Goal: Task Accomplishment & Management: Use online tool/utility

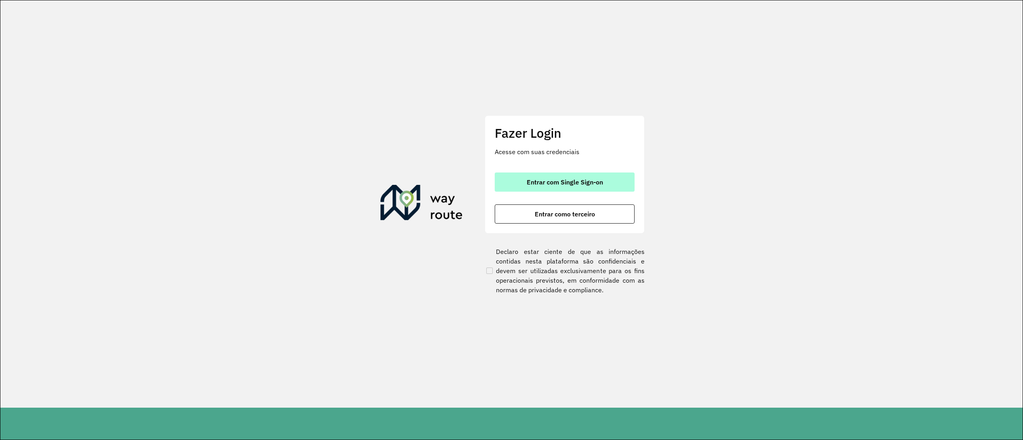
click at [563, 185] on span "Entrar com Single Sign-on" at bounding box center [565, 182] width 76 height 6
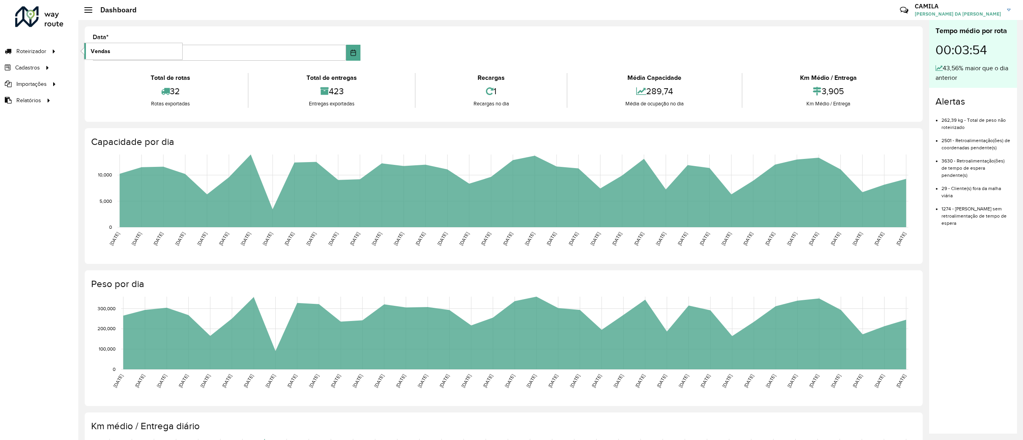
click at [106, 52] on span "Vendas" at bounding box center [101, 51] width 20 height 8
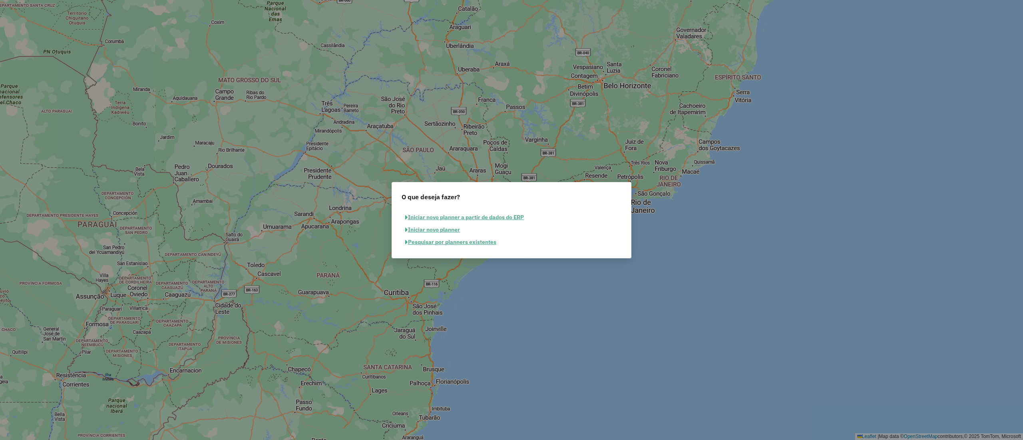
click at [458, 242] on button "Pesquisar por planners existentes" at bounding box center [451, 242] width 98 height 12
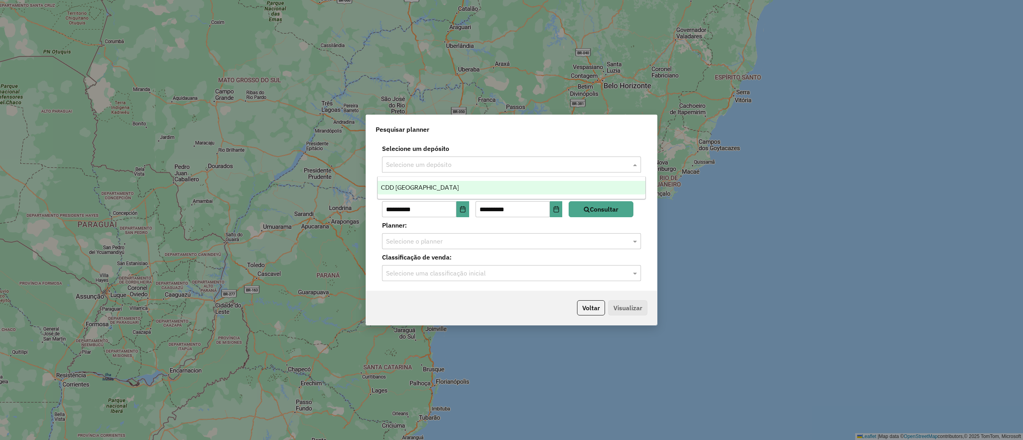
click at [450, 162] on input "text" at bounding box center [503, 165] width 235 height 10
click at [448, 190] on div "CDD Ribeirão Preto" at bounding box center [511, 188] width 267 height 14
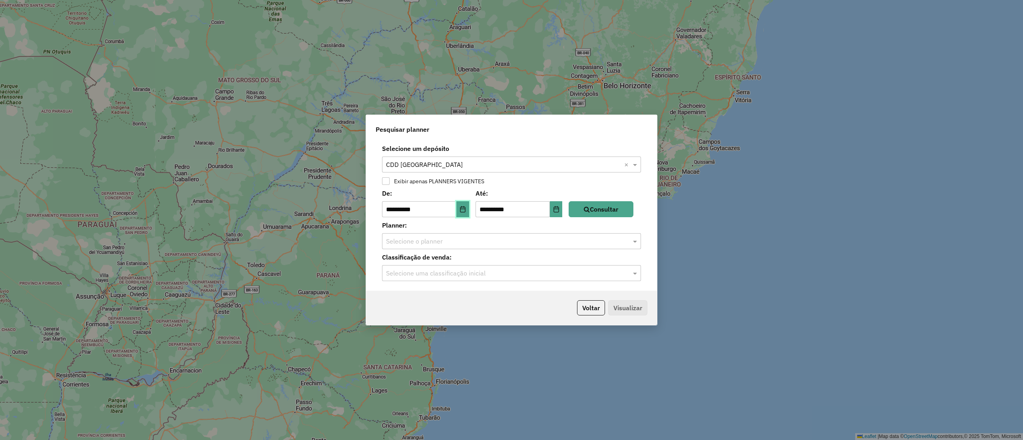
click at [464, 211] on icon "Choose Date" at bounding box center [463, 209] width 6 height 6
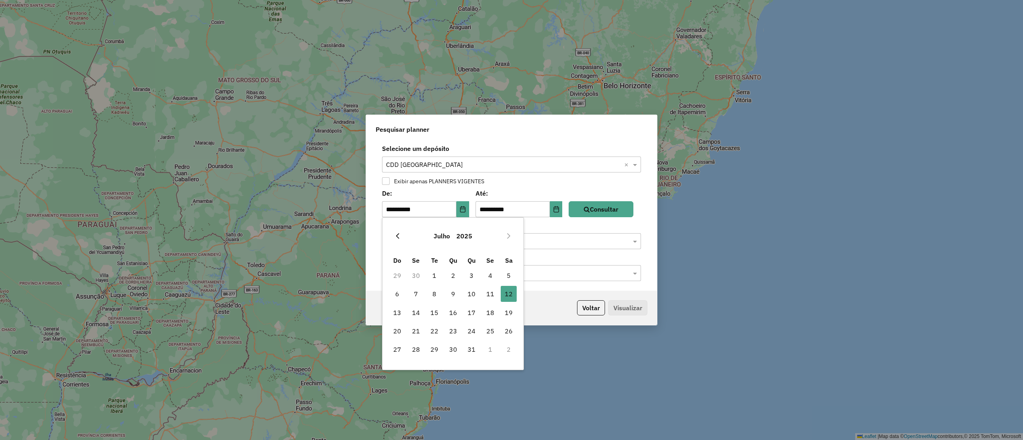
click at [398, 239] on button "Previous Month" at bounding box center [397, 236] width 13 height 13
click at [436, 274] on span "1" at bounding box center [434, 276] width 16 height 16
type input "**********"
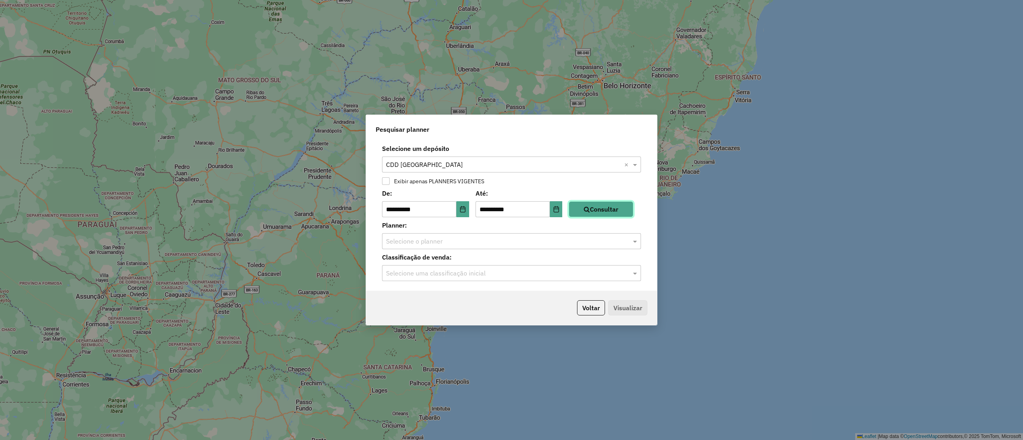
click at [600, 209] on button "Consultar" at bounding box center [601, 209] width 65 height 16
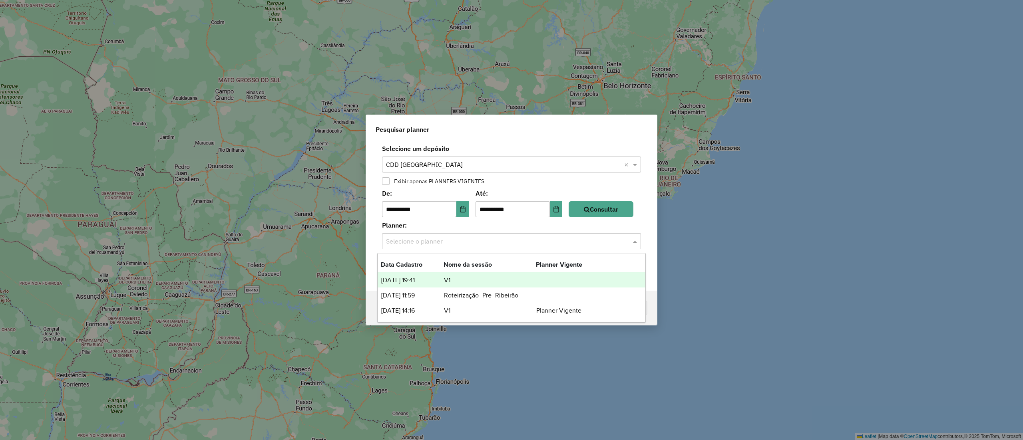
click at [634, 245] on span at bounding box center [636, 242] width 10 height 10
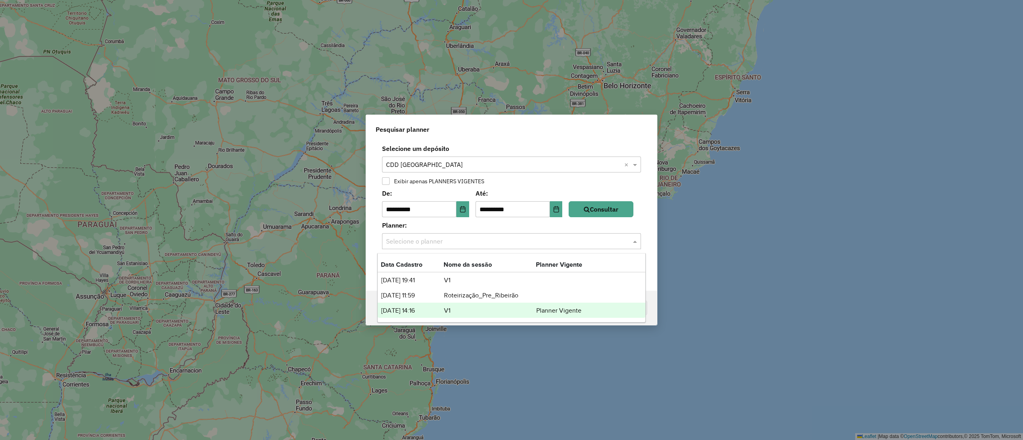
click at [510, 309] on td "V1" at bounding box center [490, 311] width 92 height 10
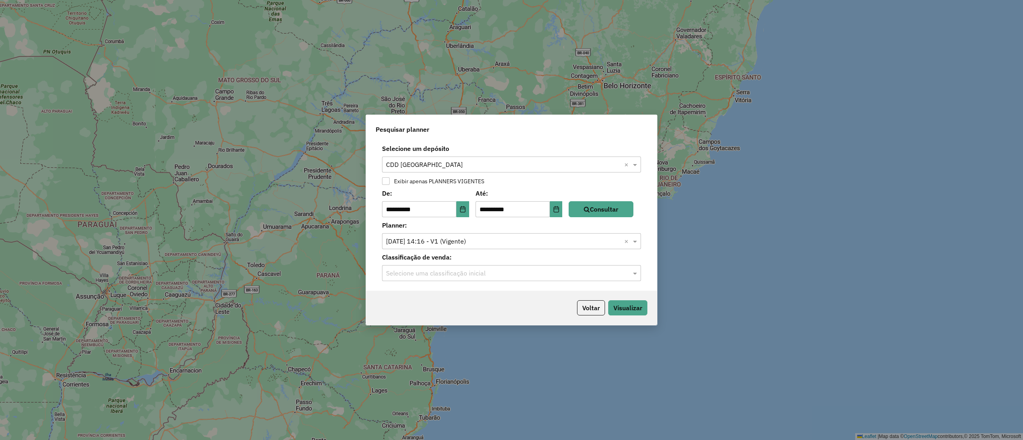
click at [504, 276] on input "text" at bounding box center [503, 274] width 235 height 10
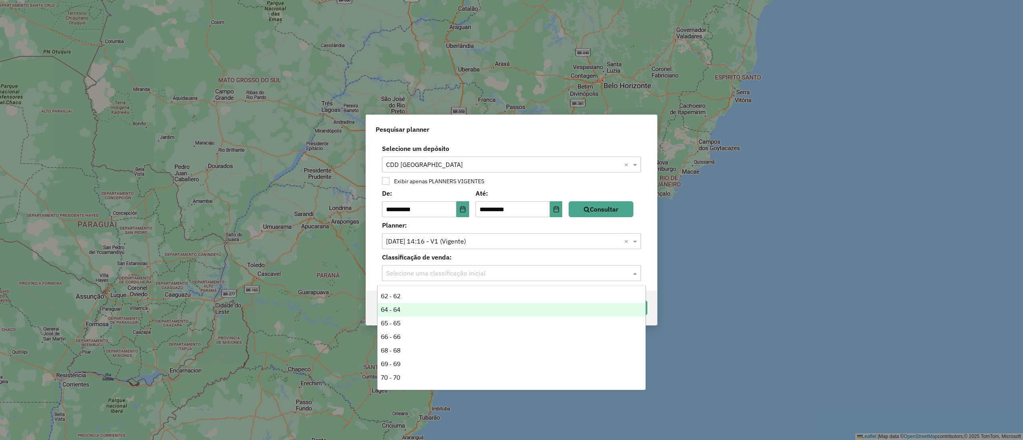
click at [643, 305] on div "62 - 62 64 - 64 65 - 65 66 - 66 68 - 68 69 - 69 70 - 70 72 - 72 73 - 73 74 - 74…" at bounding box center [511, 338] width 267 height 96
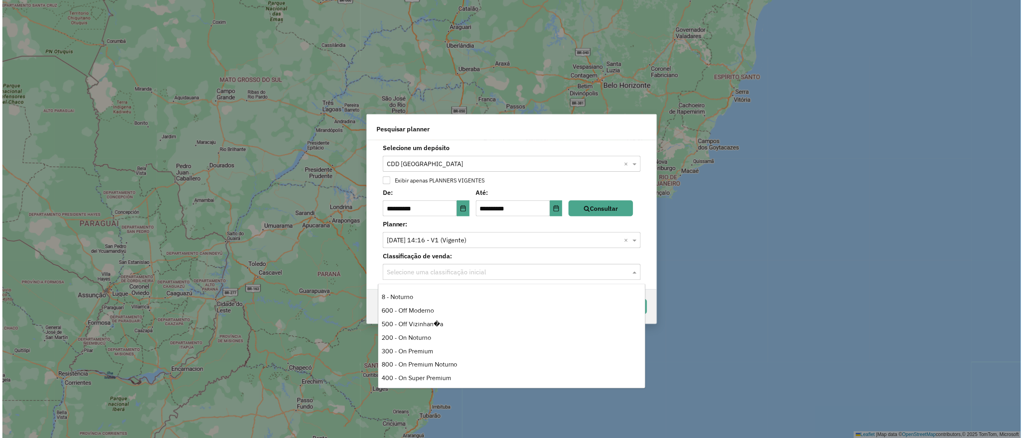
scroll to position [253, 0]
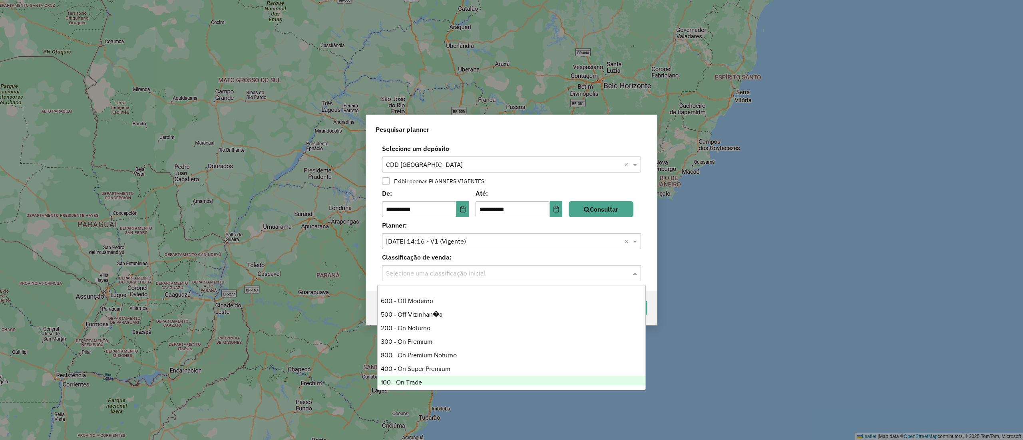
click at [494, 378] on div "100 - On Trade" at bounding box center [511, 383] width 267 height 14
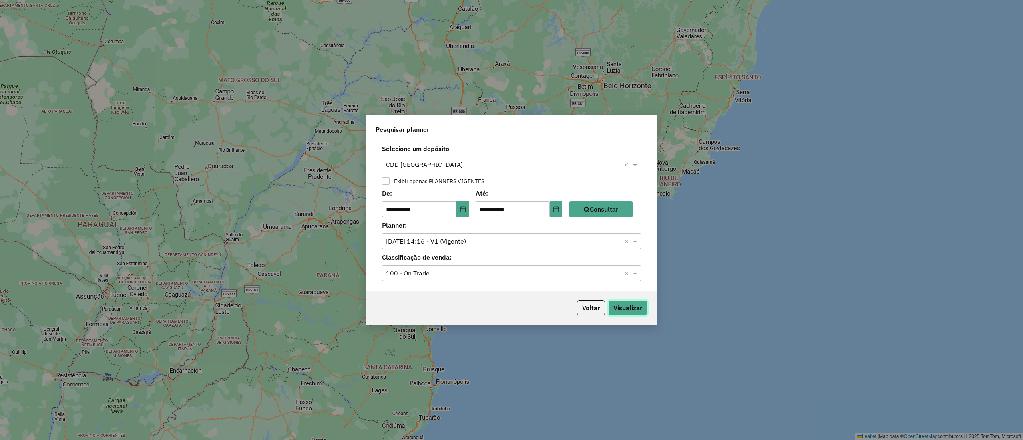
click at [636, 313] on button "Visualizar" at bounding box center [627, 308] width 39 height 15
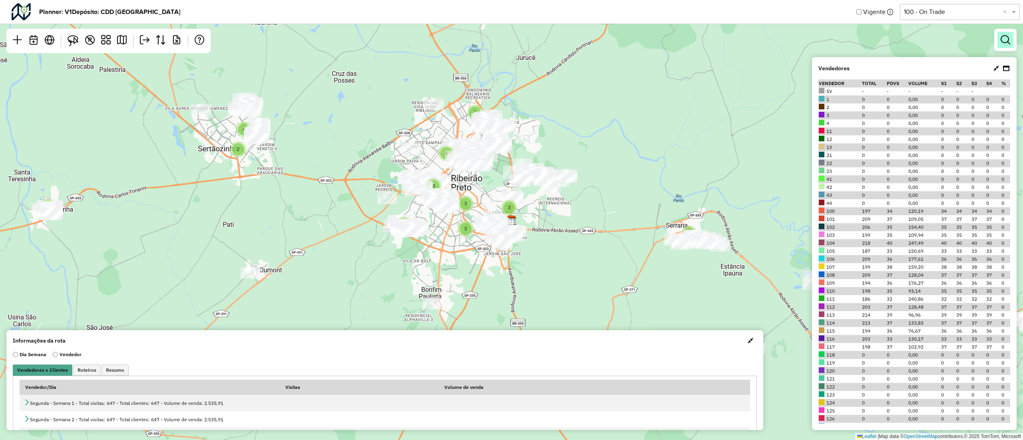
click at [1007, 36] on em at bounding box center [1006, 40] width 10 height 10
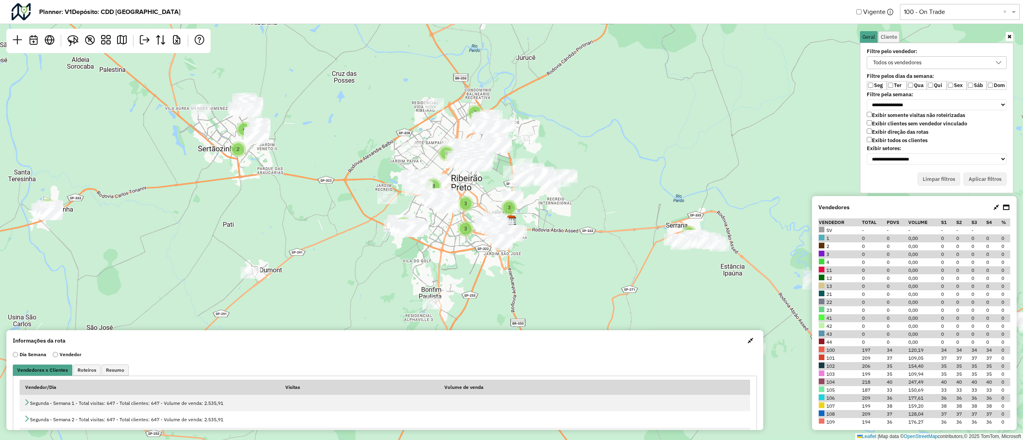
click at [871, 143] on label "Exibir todos os clientes" at bounding box center [897, 140] width 61 height 7
click at [890, 82] on label "Ter" at bounding box center [897, 85] width 20 height 9
click at [934, 86] on label "Qui" at bounding box center [937, 85] width 20 height 9
click at [935, 62] on div "Todos os vendedores" at bounding box center [931, 63] width 121 height 12
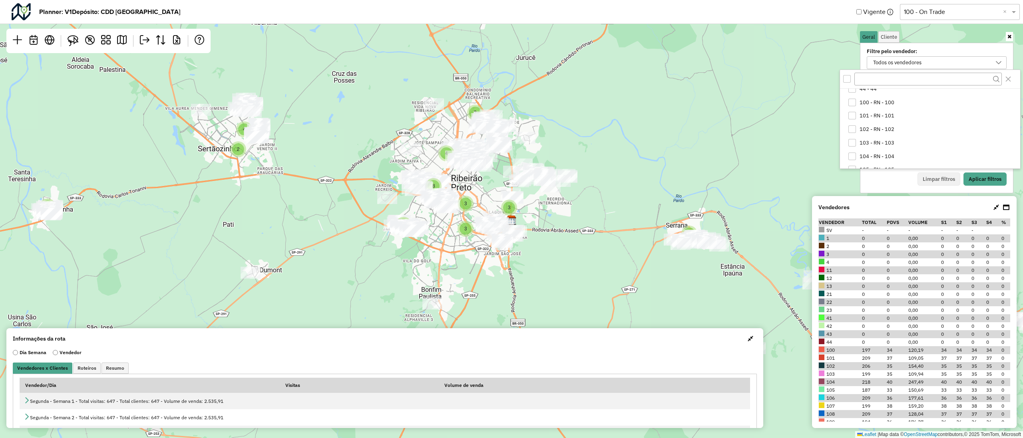
scroll to position [145, 0]
click at [898, 137] on li "100 - RN - 100" at bounding box center [931, 139] width 177 height 14
click at [1002, 184] on button "Aplicar filtros" at bounding box center [985, 180] width 43 height 14
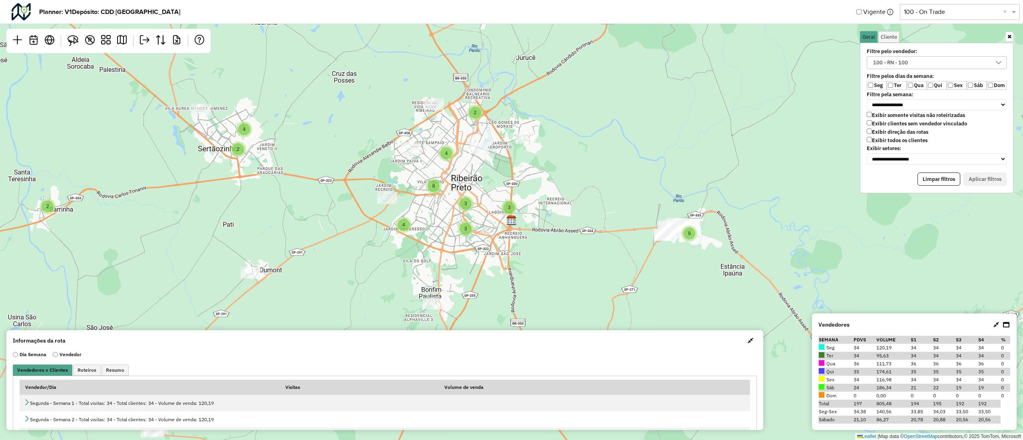
click at [752, 343] on button "button" at bounding box center [750, 341] width 13 height 13
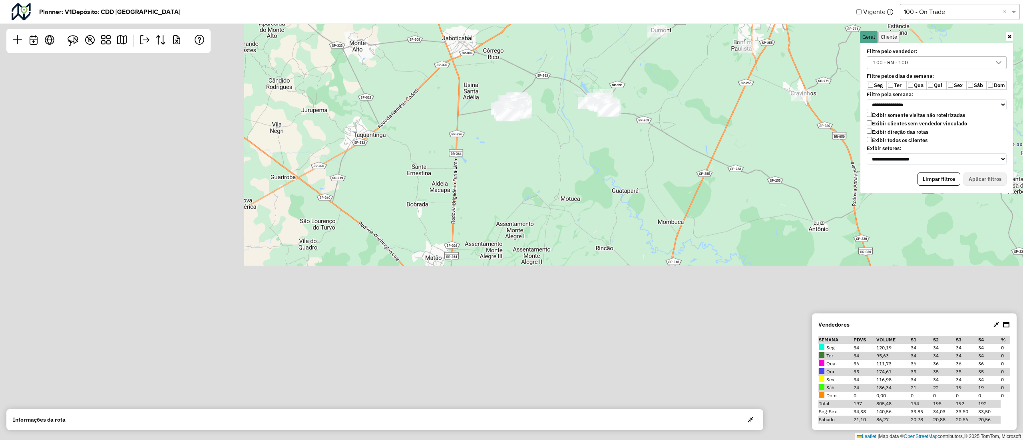
drag, startPoint x: 378, startPoint y: 288, endPoint x: 662, endPoint y: 12, distance: 395.4
click at [662, 12] on hb-planner "**********" at bounding box center [511, 220] width 1023 height 440
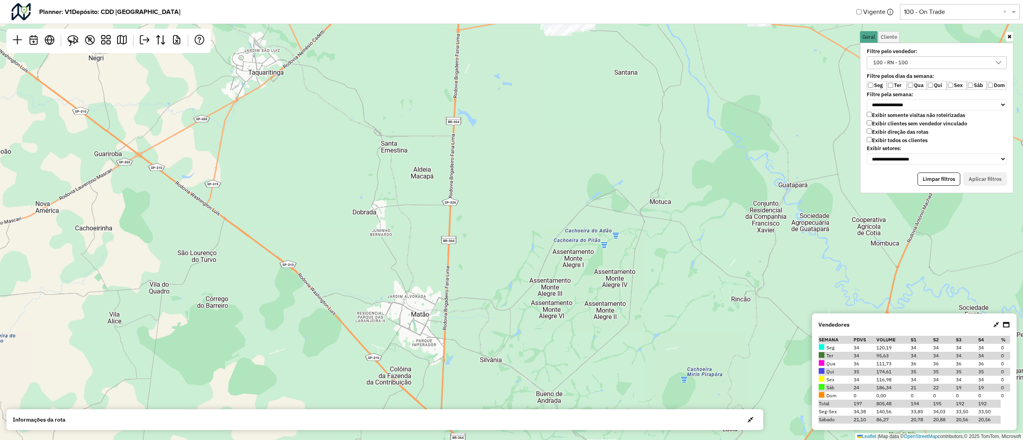
drag, startPoint x: 611, startPoint y: 122, endPoint x: 409, endPoint y: 296, distance: 266.7
click at [409, 296] on div "2 2 2 2 4 3 3 3 4 2 8 4 2 9 Leaflet | Map data © OpenStreetMap contributors,© 2…" at bounding box center [511, 220] width 1023 height 440
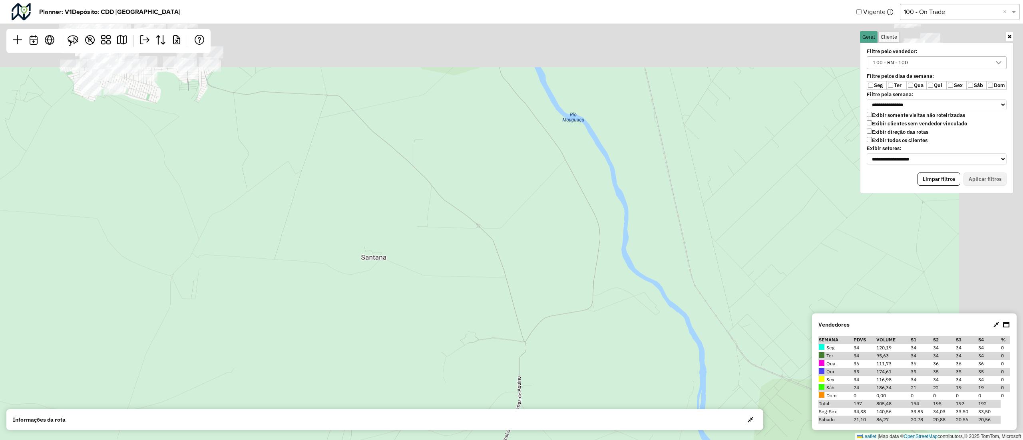
drag, startPoint x: 452, startPoint y: 296, endPoint x: 361, endPoint y: 476, distance: 201.6
click at [361, 440] on html "**********" at bounding box center [511, 220] width 1023 height 440
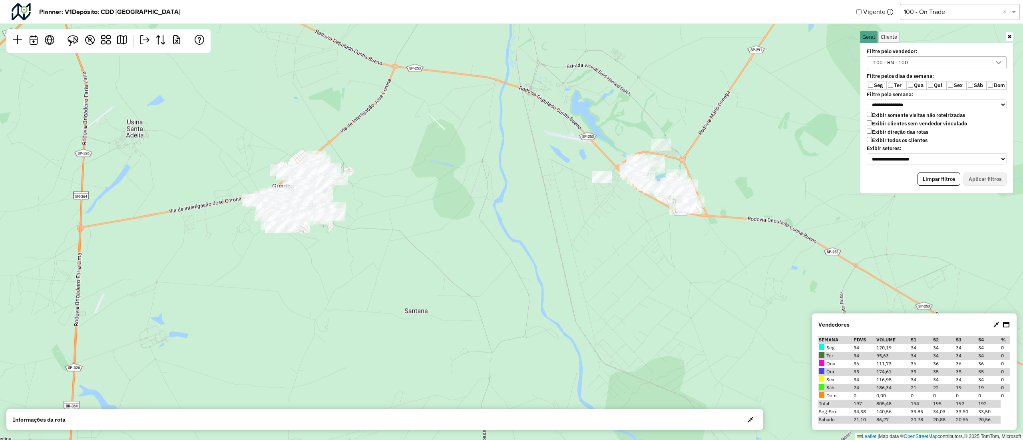
drag, startPoint x: 534, startPoint y: 175, endPoint x: 491, endPoint y: 262, distance: 97.1
click at [491, 262] on div "2 2 2 3 3 4 3 2 8 Leaflet | Map data © OpenStreetMap contributors,© 2025 TomTom…" at bounding box center [511, 220] width 1023 height 440
click at [994, 323] on icon at bounding box center [997, 325] width 6 height 6
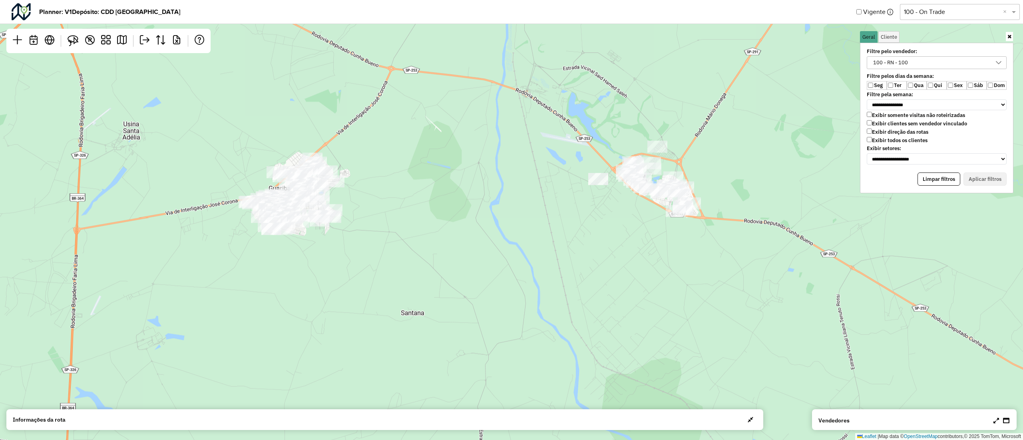
click at [1012, 36] on link at bounding box center [1009, 36] width 7 height 9
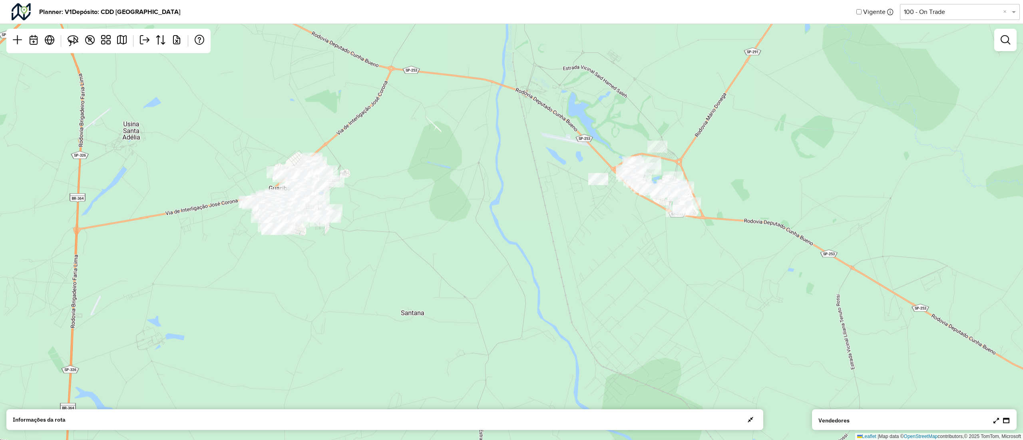
click at [994, 420] on icon at bounding box center [997, 421] width 6 height 6
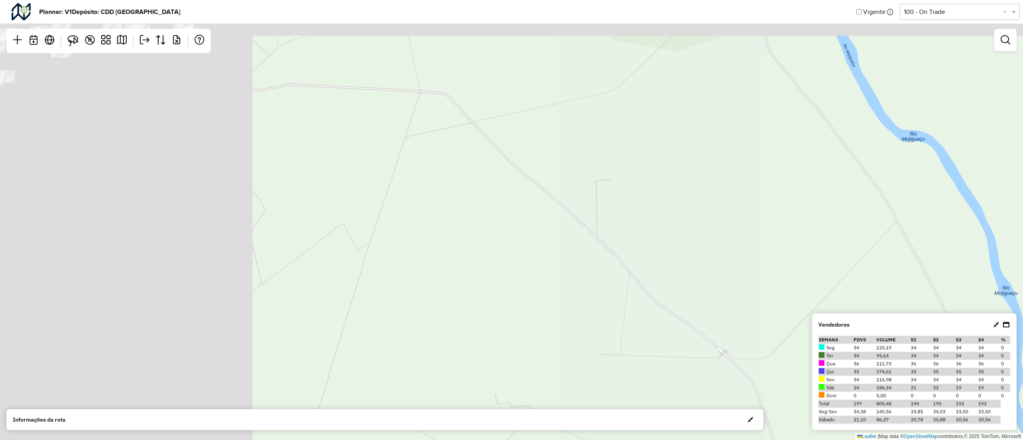
drag, startPoint x: 399, startPoint y: 249, endPoint x: 849, endPoint y: 400, distance: 475.1
click at [849, 400] on hb-planner "Planner: V1 Depósito: CDD Ribeirão Preto Vigente Selecione uma opção 100 - On T…" at bounding box center [511, 220] width 1023 height 440
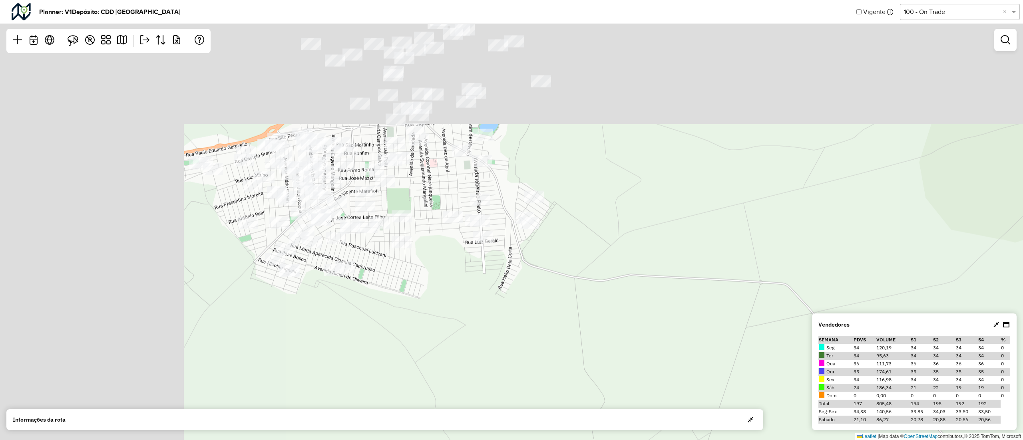
drag, startPoint x: 578, startPoint y: 178, endPoint x: 781, endPoint y: 356, distance: 270.2
click at [781, 356] on div "Leaflet | Map data © OpenStreetMap contributors,© 2025 TomTom, Microsoft" at bounding box center [511, 220] width 1023 height 440
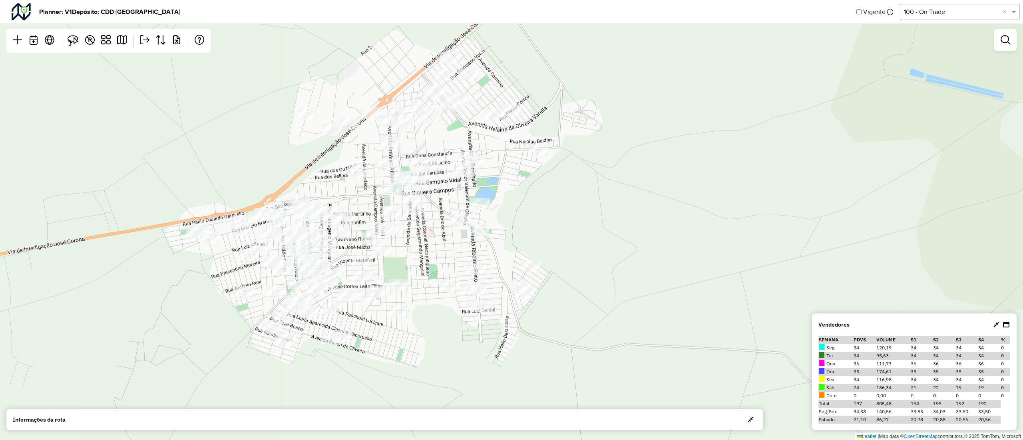
drag, startPoint x: 745, startPoint y: 261, endPoint x: 733, endPoint y: 322, distance: 62.7
click at [733, 322] on div "Leaflet | Map data © OpenStreetMap contributors,© 2025 TomTom, Microsoft" at bounding box center [511, 220] width 1023 height 440
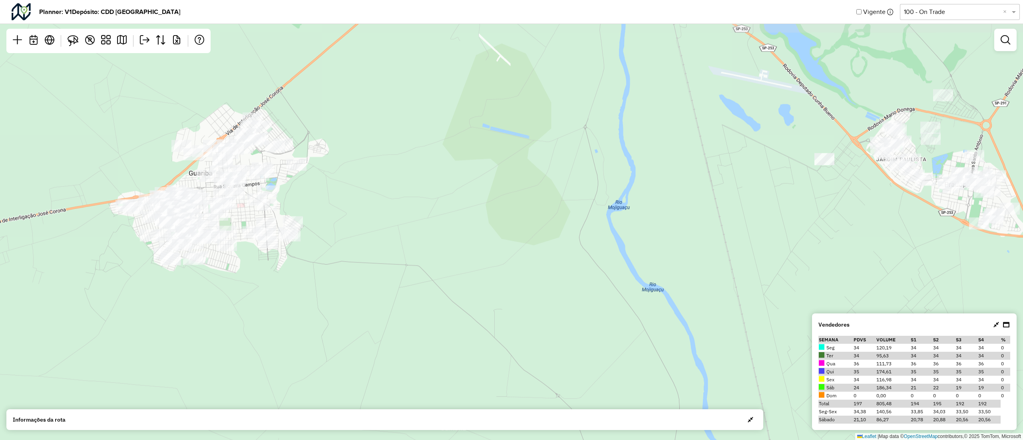
drag, startPoint x: 733, startPoint y: 322, endPoint x: 361, endPoint y: 252, distance: 378.3
click at [361, 252] on div "Leaflet | Map data © OpenStreetMap contributors,© 2025 TomTom, Microsoft" at bounding box center [511, 220] width 1023 height 440
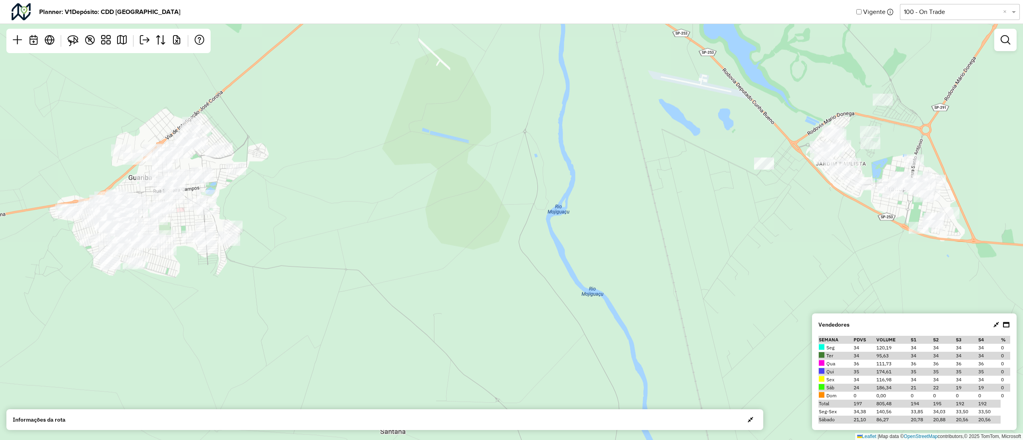
drag, startPoint x: 429, startPoint y: 242, endPoint x: 401, endPoint y: 244, distance: 28.0
click at [401, 244] on div "Leaflet | Map data © OpenStreetMap contributors,© 2025 TomTom, Microsoft" at bounding box center [511, 220] width 1023 height 440
click at [1008, 50] on div at bounding box center [1005, 40] width 22 height 22
click at [1008, 40] on em at bounding box center [1006, 40] width 10 height 10
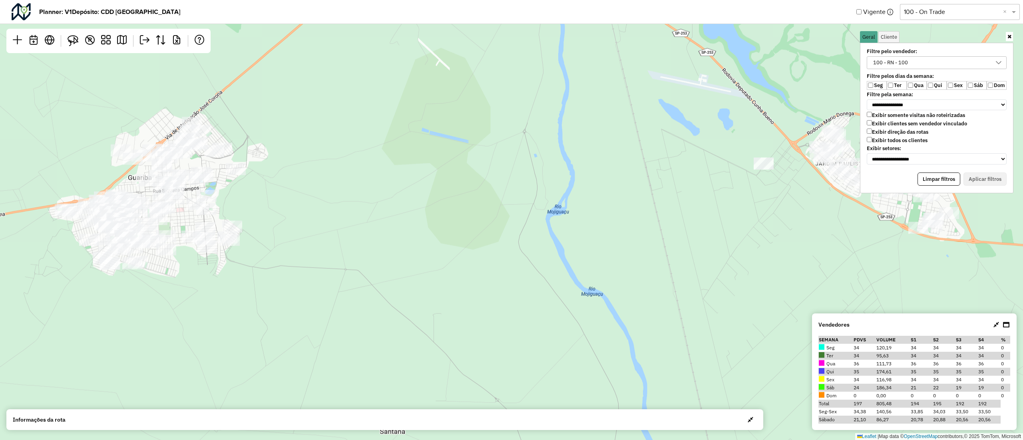
click at [998, 65] on icon at bounding box center [999, 63] width 6 height 6
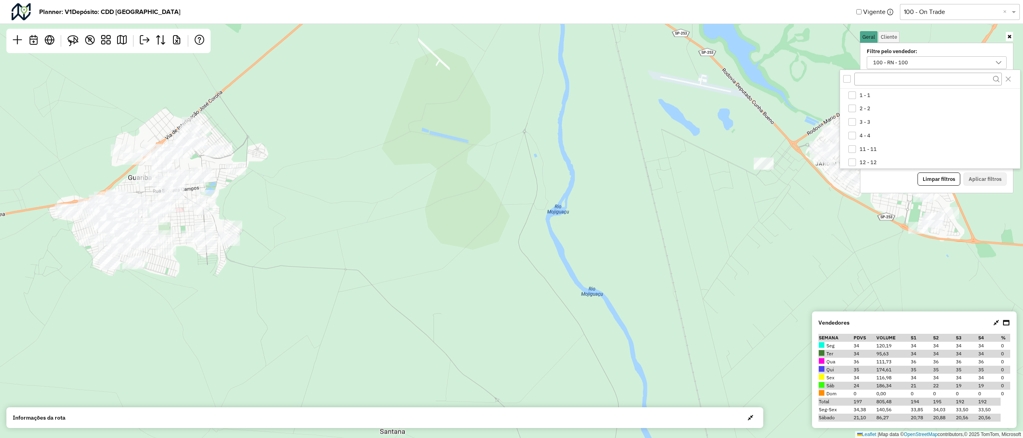
scroll to position [122, 0]
drag, startPoint x: 901, startPoint y: 152, endPoint x: 897, endPoint y: 110, distance: 41.7
click at [851, 104] on icon "100 - RN - 100" at bounding box center [853, 102] width 6 height 6
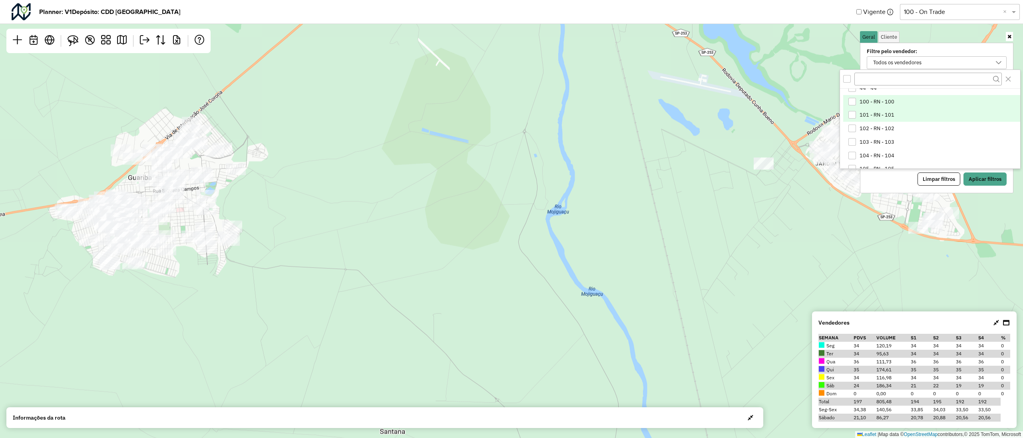
click at [852, 114] on div "101 - RN - 101" at bounding box center [853, 115] width 8 height 8
click at [971, 180] on button "Aplicar filtros" at bounding box center [985, 180] width 43 height 14
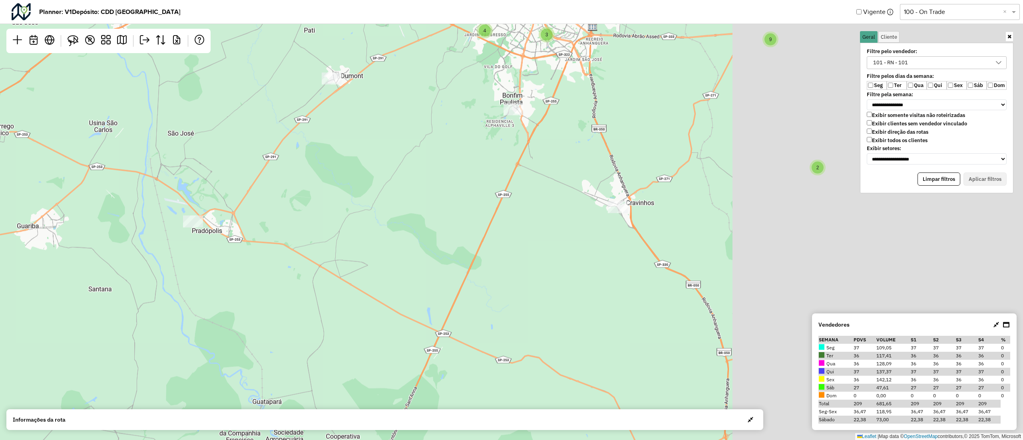
drag, startPoint x: 486, startPoint y: 234, endPoint x: 0, endPoint y: 232, distance: 486.4
click at [0, 232] on div "2 2 2 2 4 3 3 3 4 2 8 4 2 9 Leaflet | Map data © OpenStreetMap contributors,© 2…" at bounding box center [511, 220] width 1023 height 440
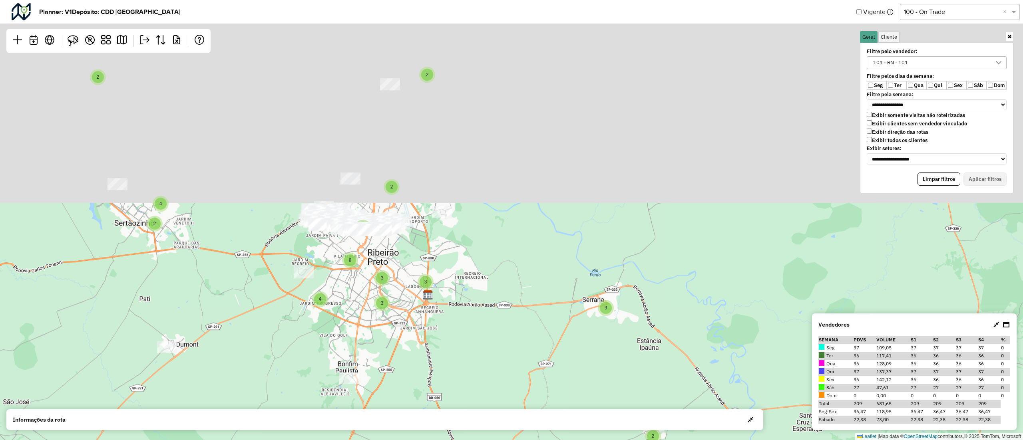
drag, startPoint x: 304, startPoint y: 118, endPoint x: 266, endPoint y: 401, distance: 285.2
click at [266, 401] on div "2 2 2 2 4 3 3 3 4 2 8 4 2 9 Leaflet | Map data © OpenStreetMap contributors,© 2…" at bounding box center [511, 220] width 1023 height 440
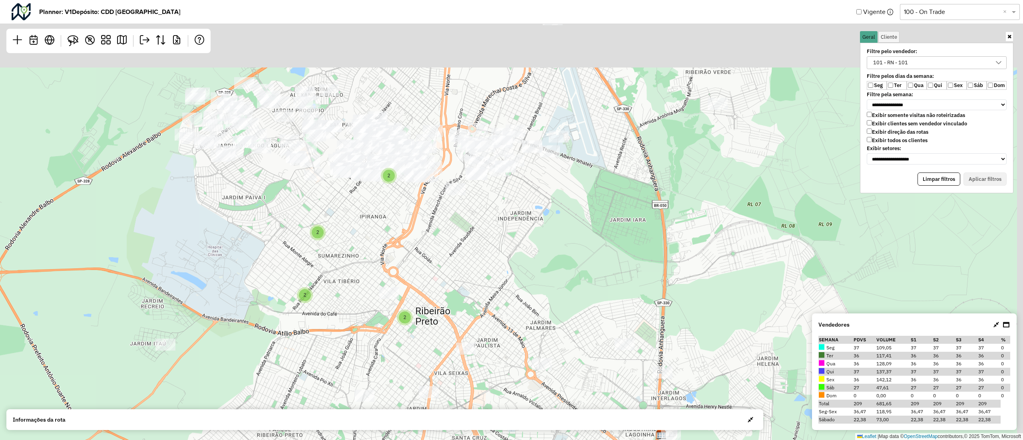
drag, startPoint x: 336, startPoint y: 225, endPoint x: 213, endPoint y: 478, distance: 281.5
click at [213, 440] on html "**********" at bounding box center [511, 220] width 1023 height 440
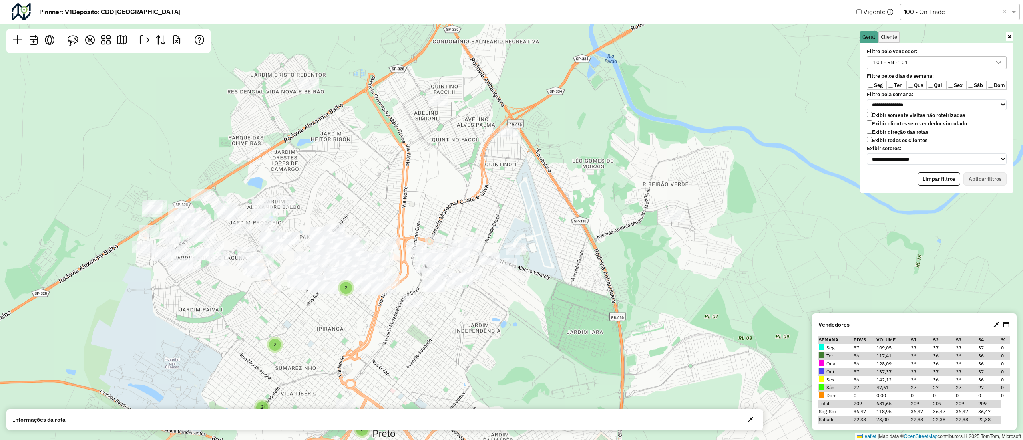
click at [298, 351] on div "2 3 2 2 2 2 2 2 4 Leaflet | Map data © OpenStreetMap contributors,© 2025 TomTom…" at bounding box center [511, 220] width 1023 height 440
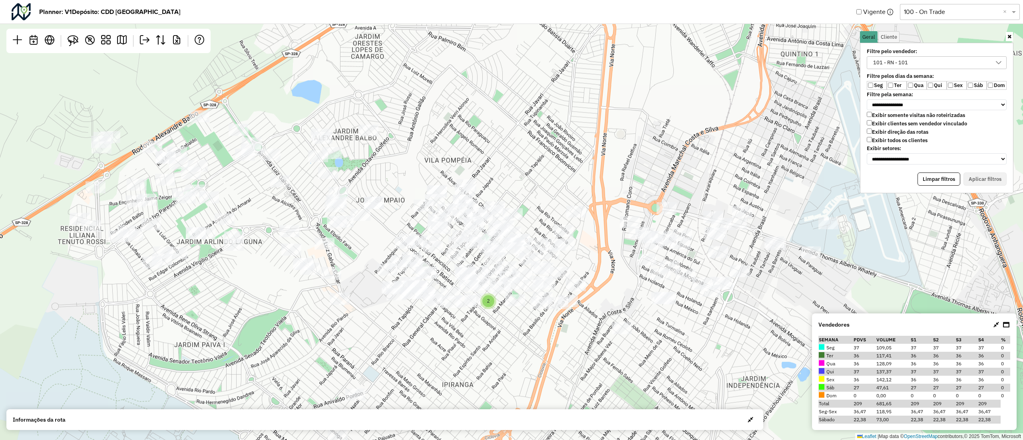
drag, startPoint x: 418, startPoint y: 273, endPoint x: 513, endPoint y: 349, distance: 122.0
click at [513, 349] on div "2 2 2 Leaflet | Map data © OpenStreetMap contributors,© 2025 TomTom, Microsoft" at bounding box center [511, 220] width 1023 height 440
click at [1009, 38] on icon at bounding box center [1010, 36] width 4 height 5
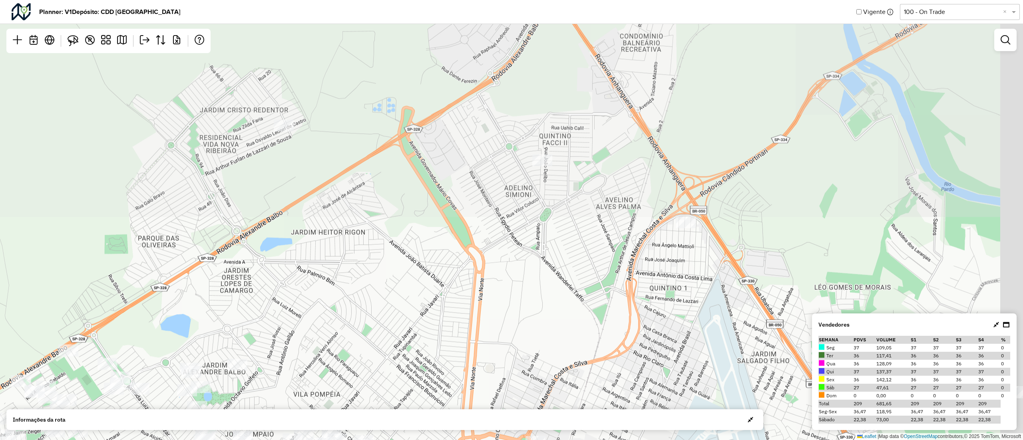
drag, startPoint x: 937, startPoint y: 217, endPoint x: 787, endPoint y: 456, distance: 282.1
click at [787, 440] on html "Aguarde... Pop-up bloqueado! Seu navegador bloqueou automáticamente a abertura …" at bounding box center [511, 220] width 1023 height 440
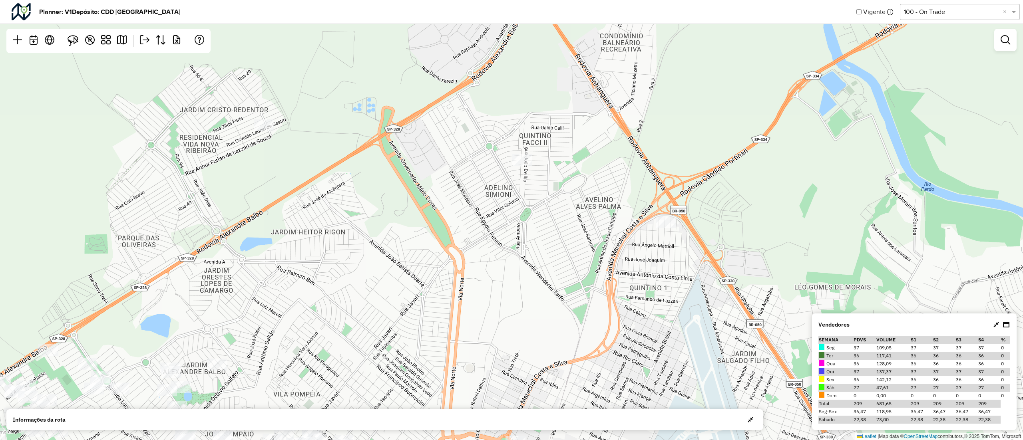
click at [1003, 50] on div at bounding box center [1005, 40] width 22 height 22
click at [1006, 41] on em at bounding box center [1006, 40] width 10 height 10
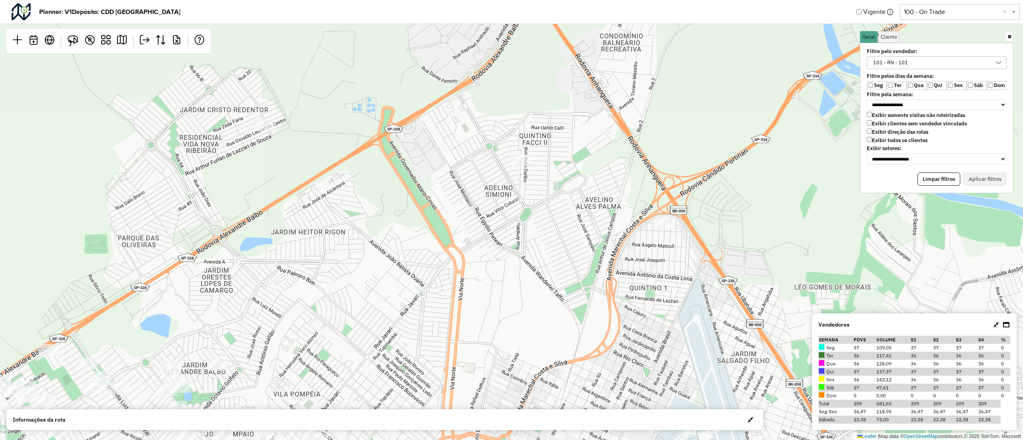
click at [907, 62] on div "101 - RN - 101" at bounding box center [891, 63] width 40 height 12
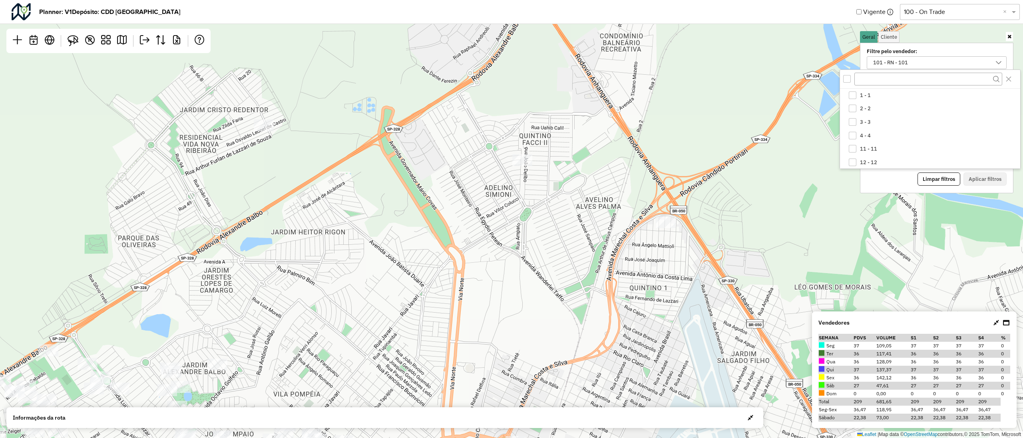
scroll to position [136, 0]
drag, startPoint x: 902, startPoint y: 136, endPoint x: 892, endPoint y: 106, distance: 31.2
click at [854, 117] on icon "101 - RN - 101" at bounding box center [853, 116] width 6 height 6
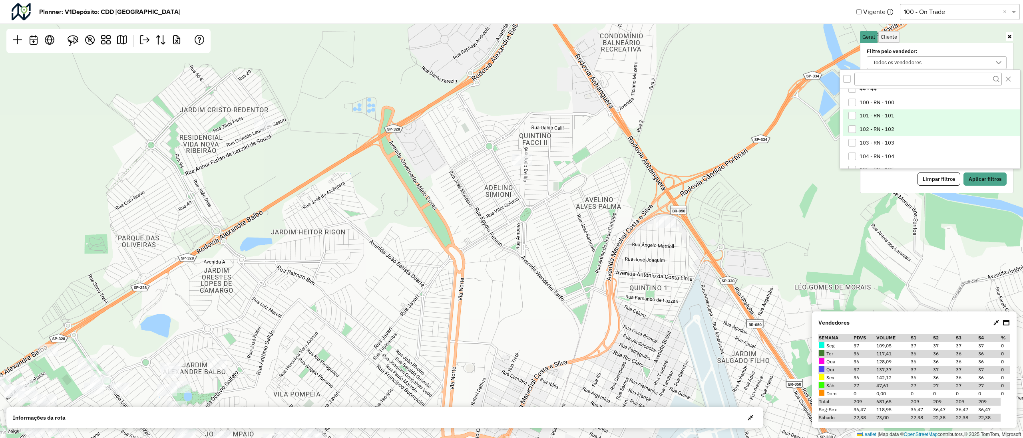
click at [854, 126] on div "102 - RN - 102" at bounding box center [853, 130] width 8 height 8
click at [986, 180] on button "Aplicar filtros" at bounding box center [985, 180] width 43 height 14
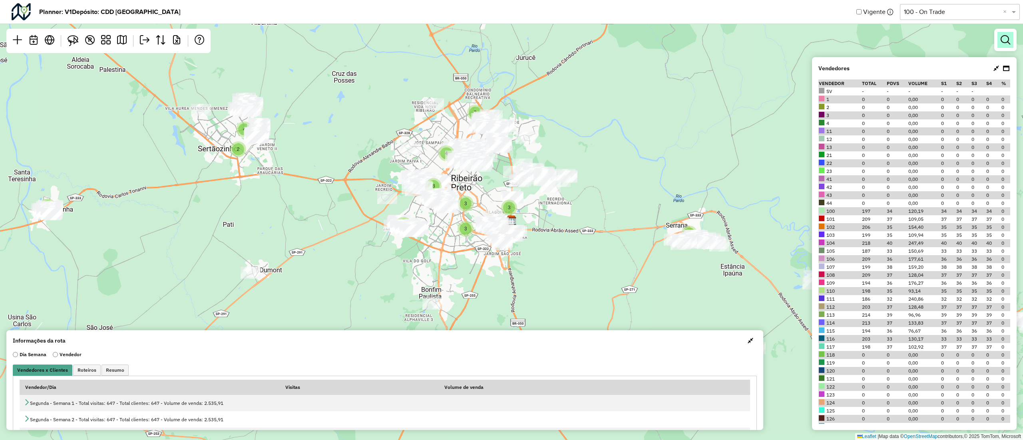
click at [1006, 42] on em at bounding box center [1006, 40] width 10 height 10
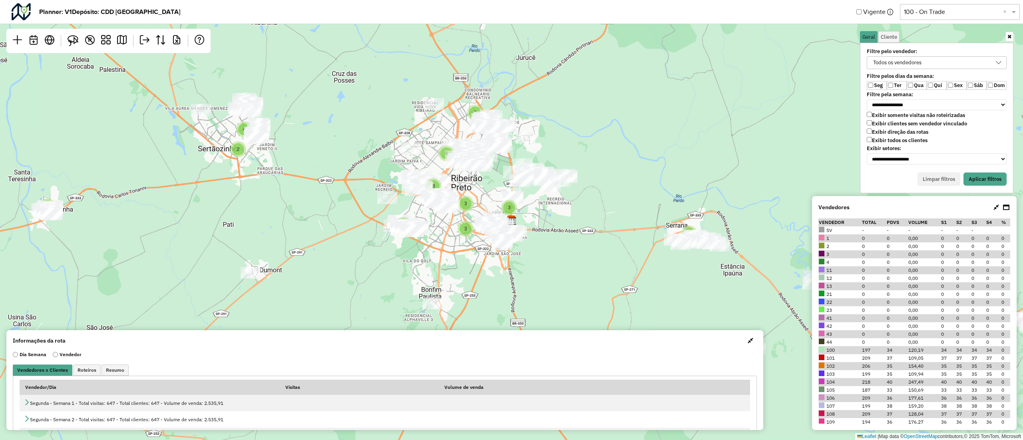
click at [910, 89] on label "Qua" at bounding box center [917, 85] width 20 height 9
click at [872, 140] on label "Exibir todos os clientes" at bounding box center [897, 140] width 61 height 7
click at [894, 84] on label "Ter" at bounding box center [897, 85] width 20 height 9
click at [955, 87] on label "Sex" at bounding box center [957, 85] width 20 height 9
click at [974, 87] on label "Sáb" at bounding box center [977, 85] width 20 height 9
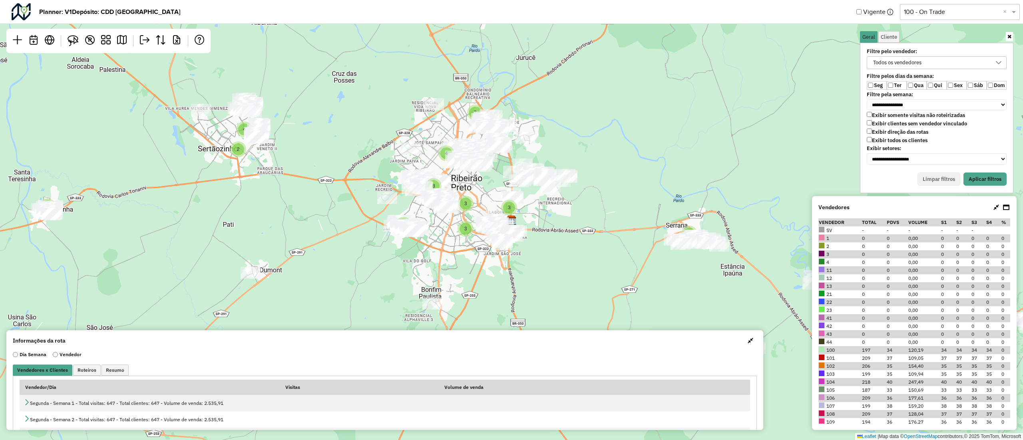
click at [956, 61] on div "Todos os vendedores" at bounding box center [931, 63] width 121 height 12
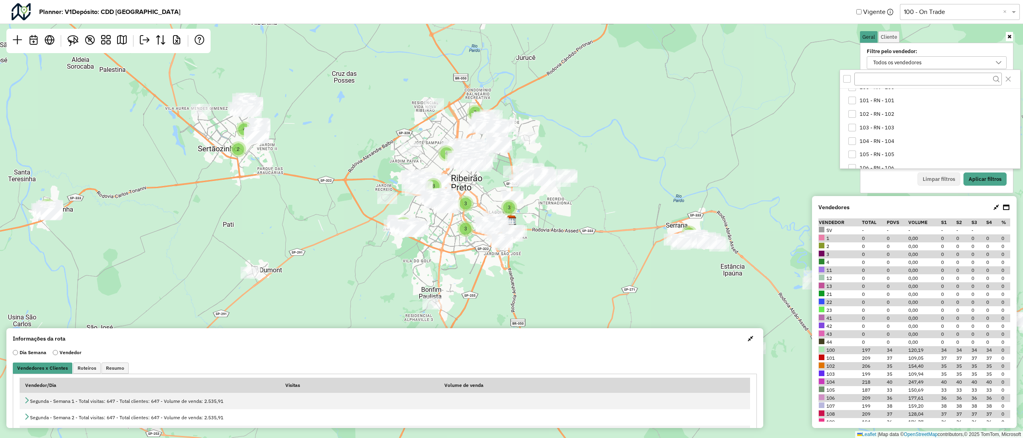
scroll to position [202, 0]
click at [851, 109] on div "102 - RN - 102" at bounding box center [853, 109] width 8 height 8
click at [971, 179] on button "Aplicar filtros" at bounding box center [985, 180] width 43 height 14
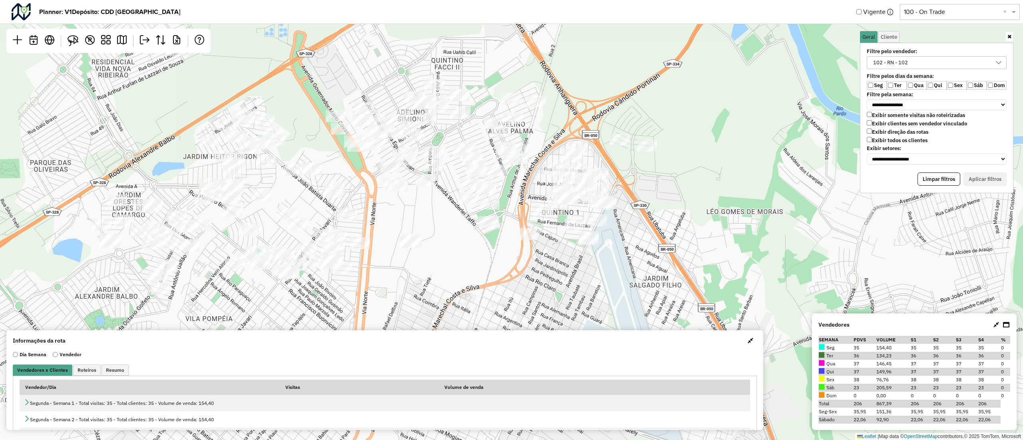
drag, startPoint x: 469, startPoint y: 155, endPoint x: 705, endPoint y: 152, distance: 236.2
click at [705, 152] on div "2 2 Leaflet | Map data © OpenStreetMap contributors,© 2025 TomTom, Microsoft" at bounding box center [511, 220] width 1023 height 440
click at [749, 346] on button "button" at bounding box center [750, 341] width 13 height 13
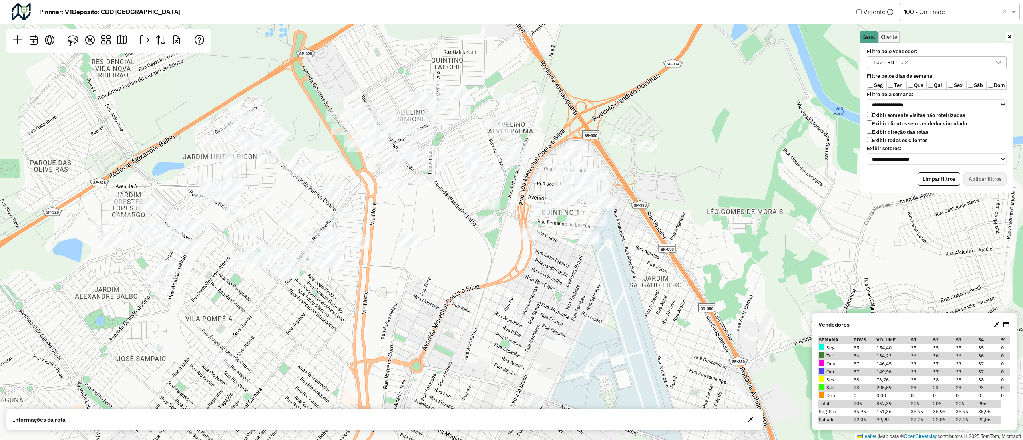
click at [1008, 36] on icon at bounding box center [1010, 36] width 4 height 5
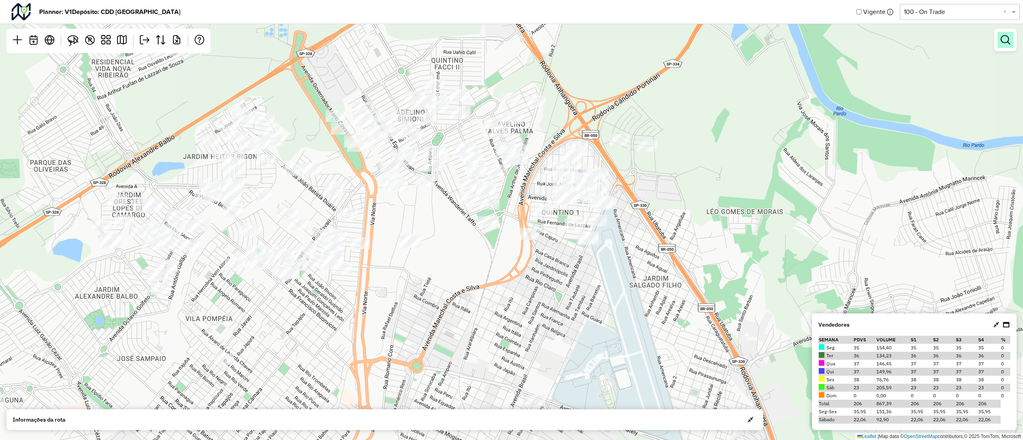
click at [1008, 46] on link at bounding box center [1006, 40] width 16 height 16
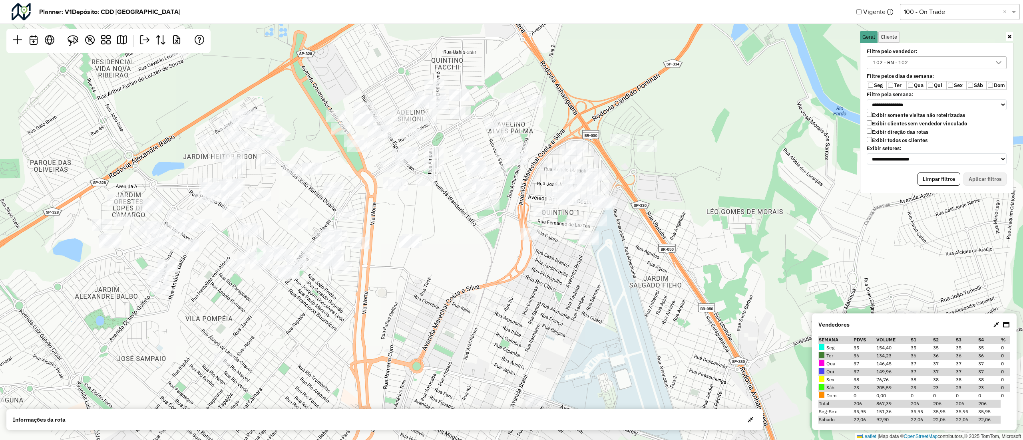
click at [927, 67] on div "102 - RN - 102" at bounding box center [931, 63] width 121 height 12
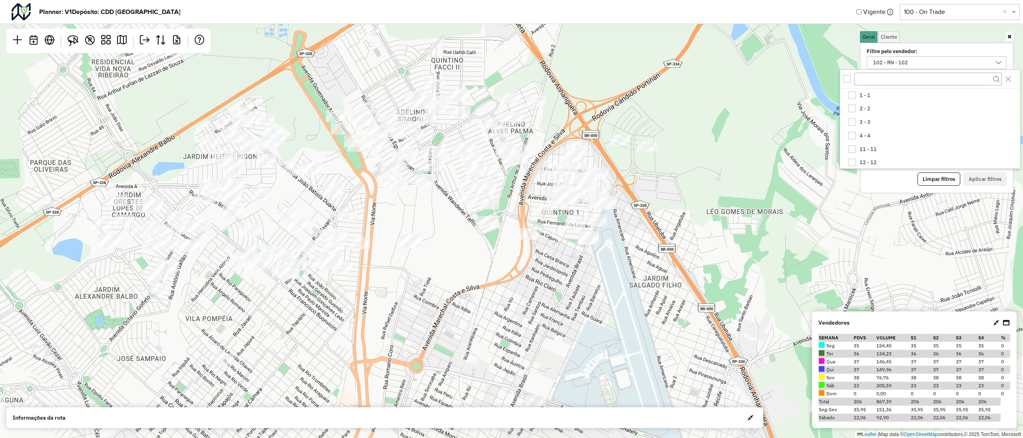
scroll to position [149, 0]
drag, startPoint x: 904, startPoint y: 137, endPoint x: 902, endPoint y: 111, distance: 26.5
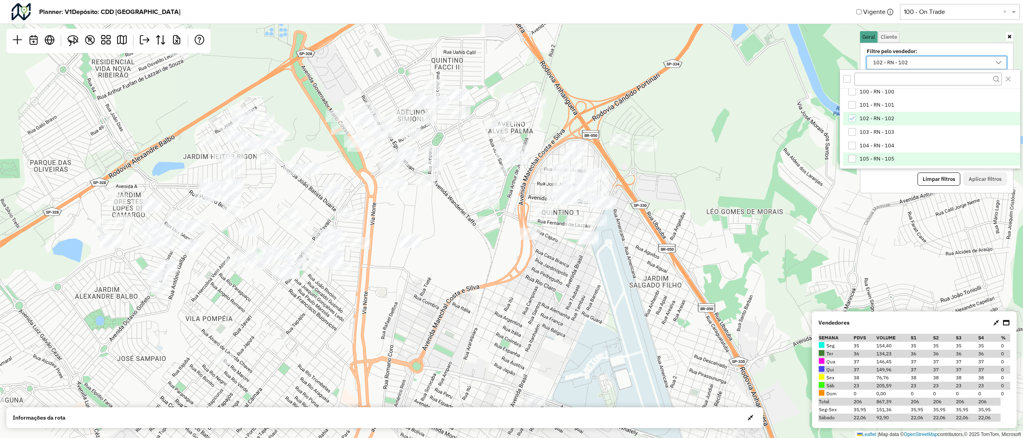
scroll to position [191, 0]
click at [855, 123] on icon "102 - RN - 102" at bounding box center [853, 121] width 6 height 6
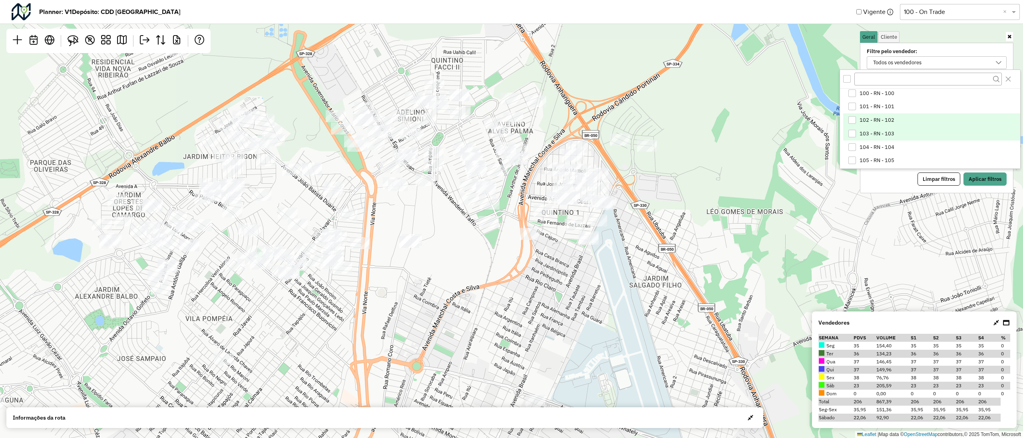
click at [851, 137] on div "103 - RN - 103" at bounding box center [853, 134] width 8 height 8
click at [987, 180] on button "Aplicar filtros" at bounding box center [985, 180] width 43 height 14
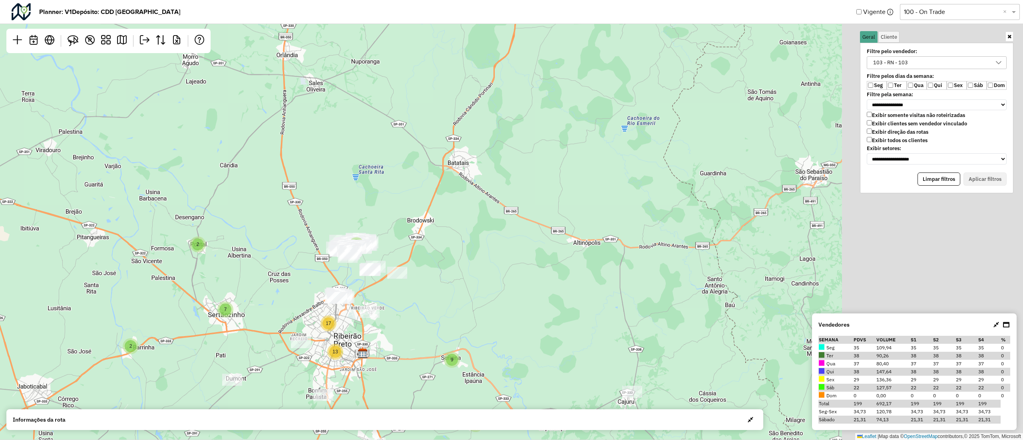
drag, startPoint x: 830, startPoint y: 167, endPoint x: 549, endPoint y: 255, distance: 294.2
click at [549, 255] on div "2 2 3 7 13 17 2 9 Leaflet | Map data © OpenStreetMap contributors,© 2025 TomTom…" at bounding box center [511, 220] width 1023 height 440
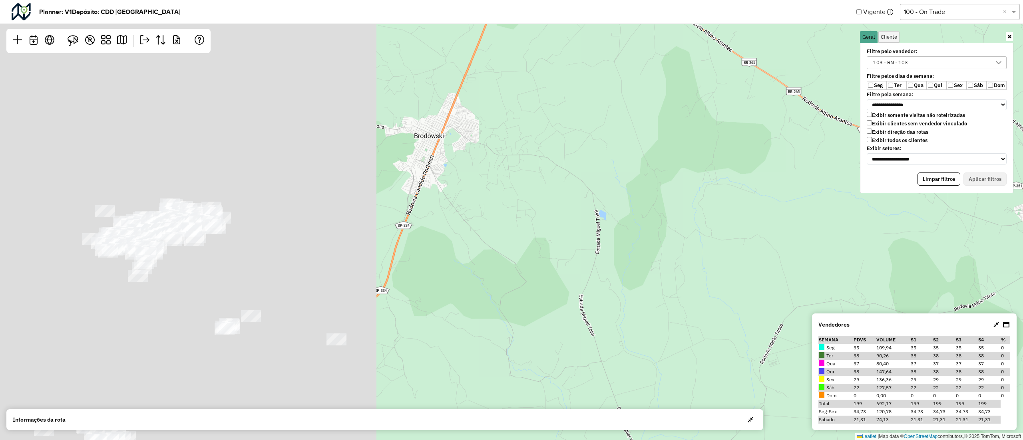
drag, startPoint x: 233, startPoint y: 238, endPoint x: 764, endPoint y: 273, distance: 532.7
click at [764, 273] on div "2 2 2 2 2 3 3 4 3 8 Leaflet | Map data © OpenStreetMap contributors,© 2025 TomT…" at bounding box center [511, 220] width 1023 height 440
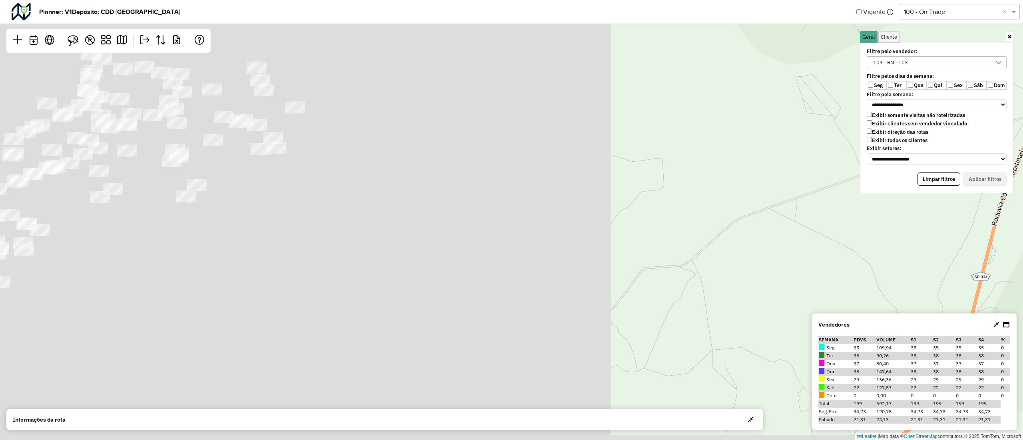
drag, startPoint x: 336, startPoint y: 258, endPoint x: 998, endPoint y: 223, distance: 662.4
click at [998, 223] on div "Leaflet | Map data © OpenStreetMap contributors,© 2025 TomTom, Microsoft" at bounding box center [511, 220] width 1023 height 440
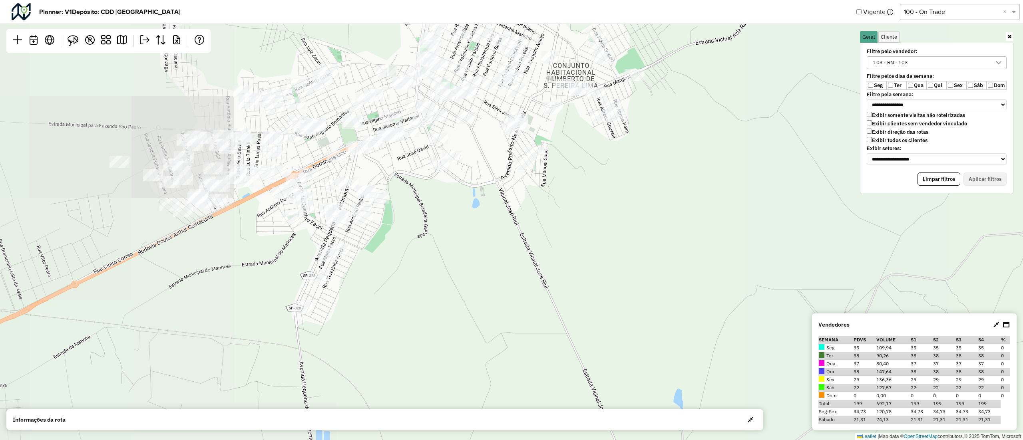
drag, startPoint x: 739, startPoint y: 255, endPoint x: 1022, endPoint y: 177, distance: 293.4
click at [1022, 177] on div "Leaflet | Map data © OpenStreetMap contributors,© 2025 TomTom, Microsoft" at bounding box center [511, 220] width 1023 height 440
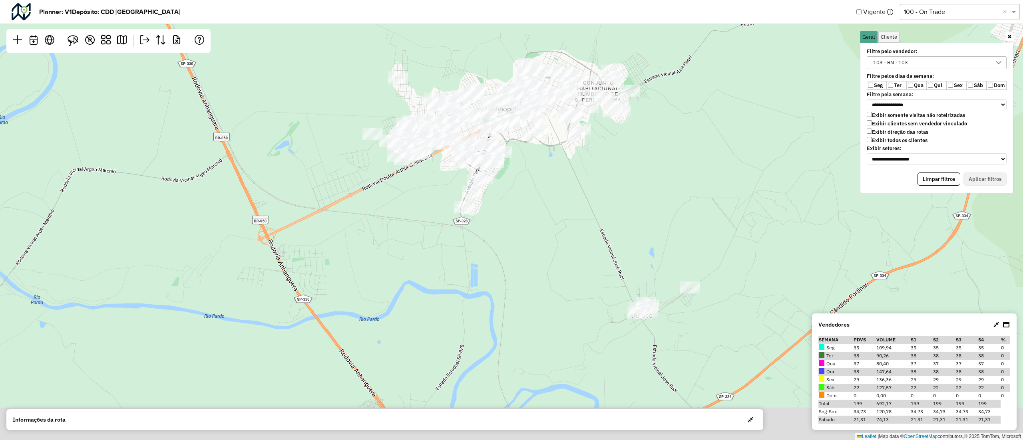
drag, startPoint x: 722, startPoint y: 212, endPoint x: 671, endPoint y: 153, distance: 77.4
click at [671, 153] on div "2 2 Leaflet | Map data © OpenStreetMap contributors,© 2025 TomTom, Microsoft" at bounding box center [511, 220] width 1023 height 440
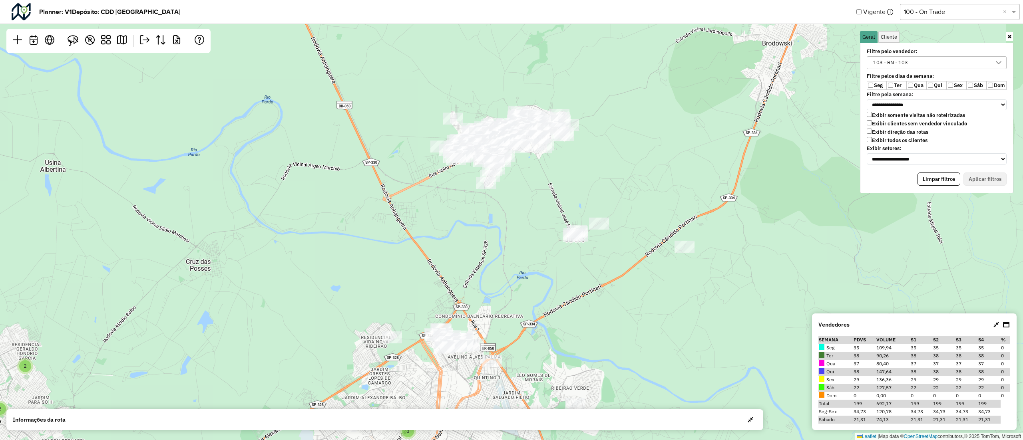
drag, startPoint x: 552, startPoint y: 194, endPoint x: 452, endPoint y: 199, distance: 99.7
click at [452, 199] on div "2 2 2 2 2 3 3 4 3 2 8 Leaflet | Map data © OpenStreetMap contributors,© 2025 To…" at bounding box center [511, 220] width 1023 height 440
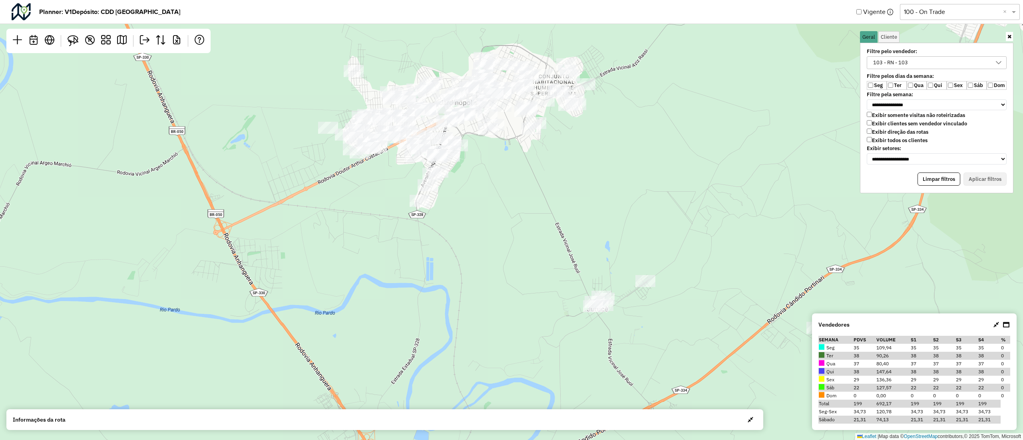
drag, startPoint x: 475, startPoint y: 196, endPoint x: 381, endPoint y: 266, distance: 117.4
click at [381, 266] on div "2 2 2 2 Leaflet | Map data © OpenStreetMap contributors,© 2025 TomTom, Microsoft" at bounding box center [511, 220] width 1023 height 440
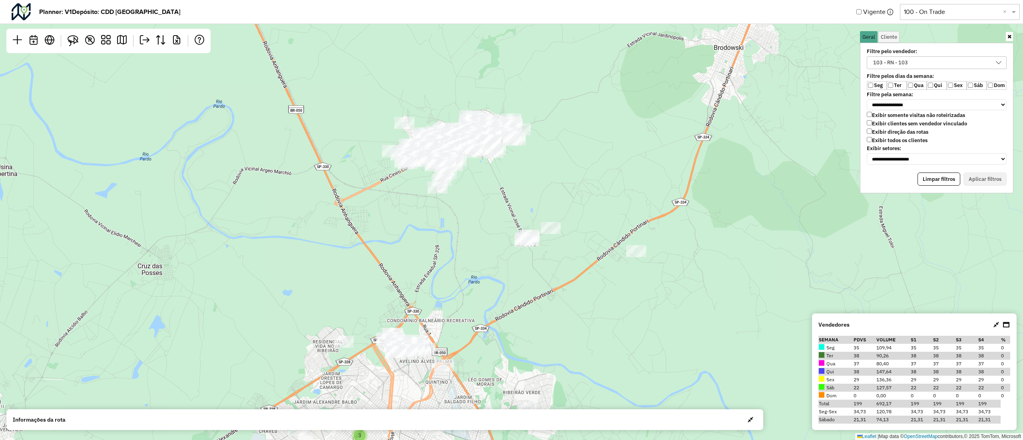
drag, startPoint x: 381, startPoint y: 266, endPoint x: 418, endPoint y: 224, distance: 56.4
click at [418, 224] on div "2 2 2 2 2 3 3 4 3 8 Leaflet | Map data © OpenStreetMap contributors,© 2025 TomT…" at bounding box center [511, 220] width 1023 height 440
click at [1012, 43] on div "**********" at bounding box center [936, 118] width 153 height 151
click at [1011, 35] on icon at bounding box center [1010, 36] width 4 height 5
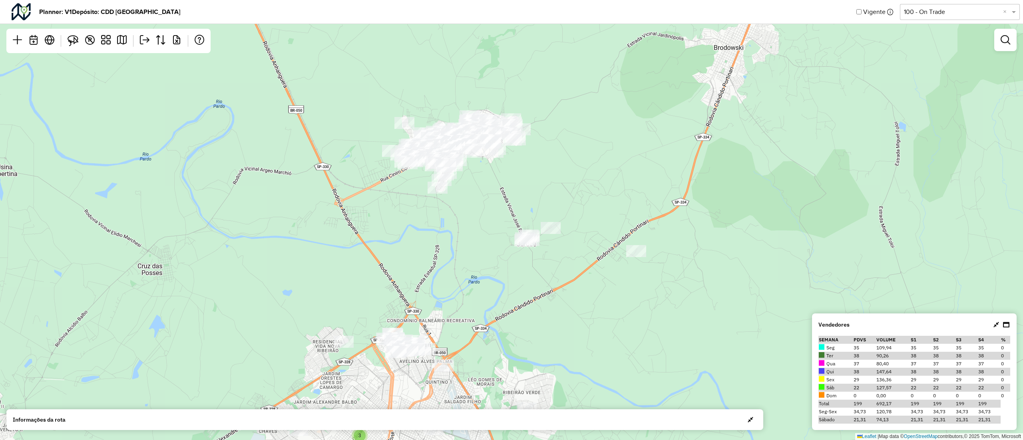
click at [1009, 48] on div at bounding box center [1005, 40] width 22 height 22
click at [1009, 45] on link at bounding box center [1006, 40] width 16 height 16
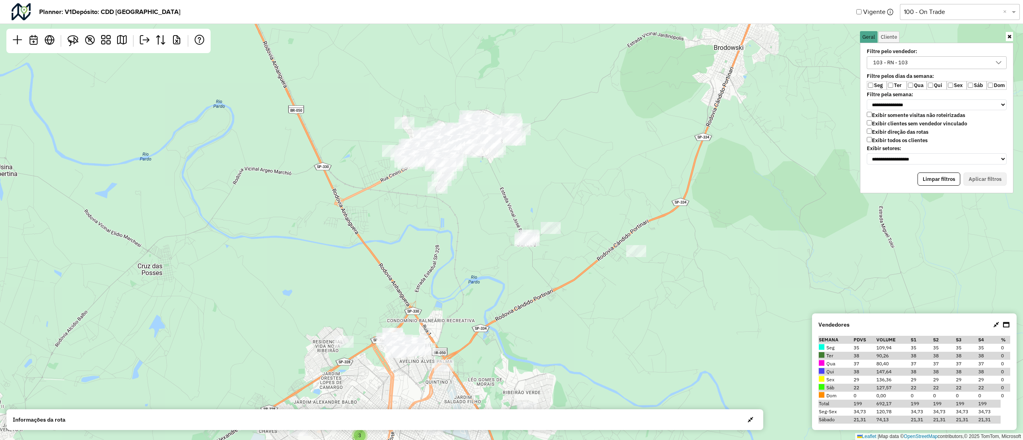
click at [950, 60] on div "103 - RN - 103" at bounding box center [931, 63] width 121 height 12
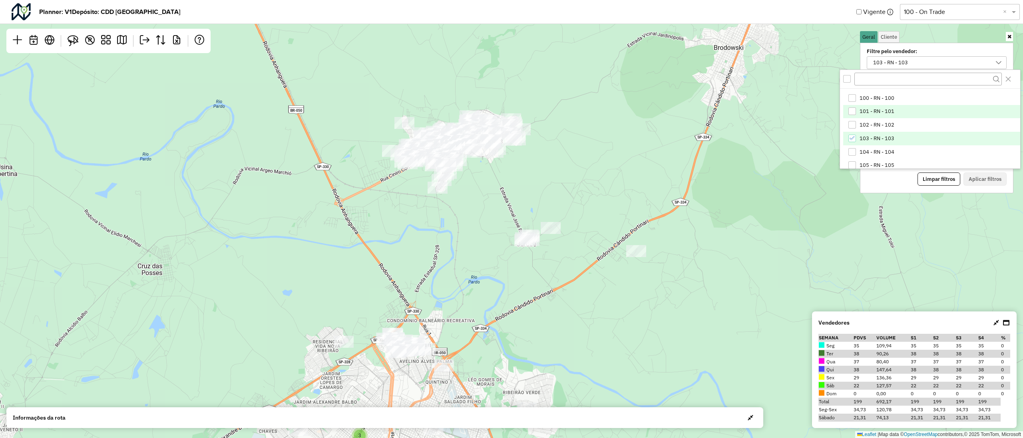
scroll to position [188, 0]
click at [854, 136] on icon "103 - RN - 103" at bounding box center [852, 137] width 5 height 4
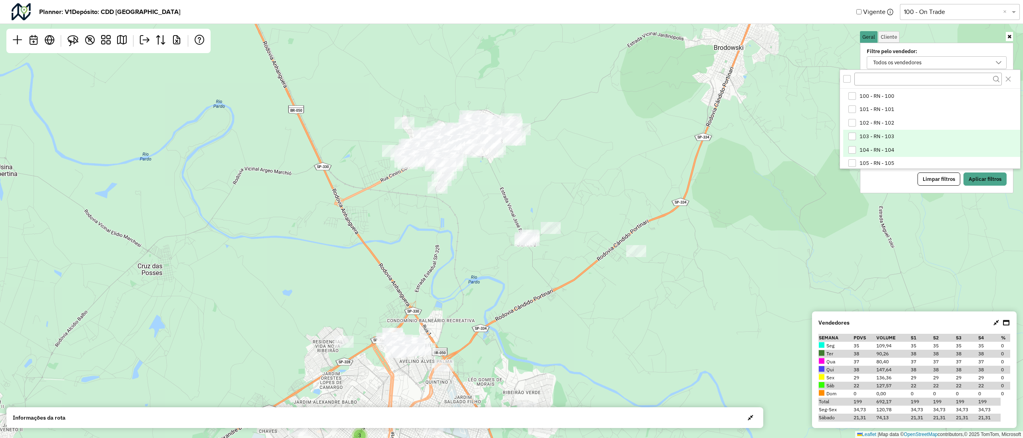
click at [854, 145] on li "104 - RN - 104" at bounding box center [931, 150] width 177 height 14
click at [972, 181] on button "Aplicar filtros" at bounding box center [985, 180] width 43 height 14
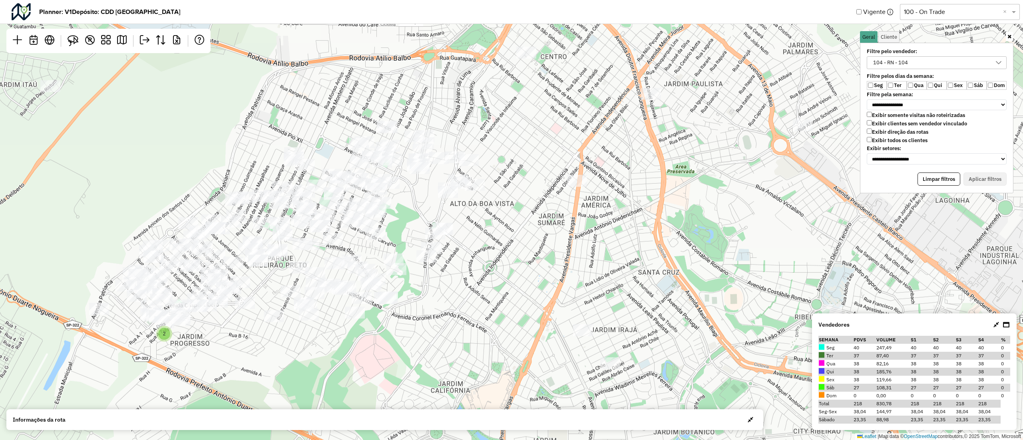
click at [338, 278] on div "2 2 2 Leaflet | Map data © OpenStreetMap contributors,© 2025 TomTom, Microsoft" at bounding box center [511, 220] width 1023 height 440
click at [1010, 35] on icon at bounding box center [1010, 36] width 4 height 5
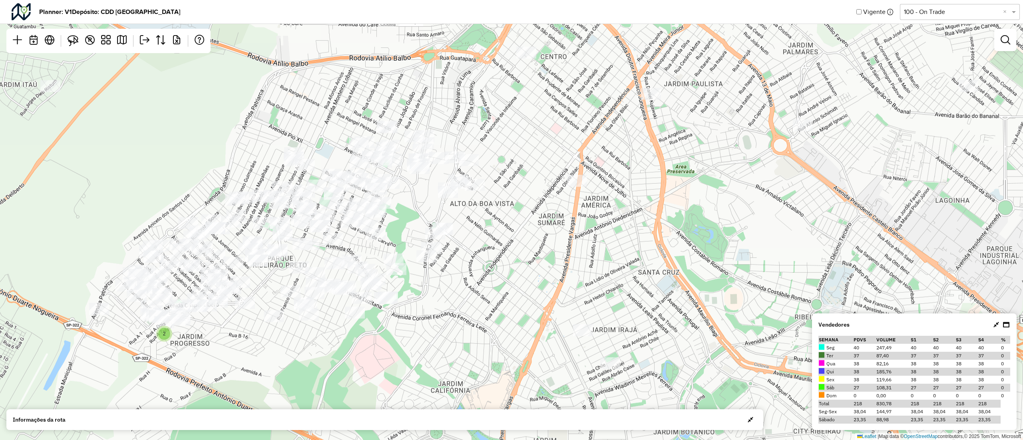
click at [1014, 39] on div at bounding box center [1005, 40] width 22 height 22
click at [1001, 42] on em at bounding box center [1006, 40] width 10 height 10
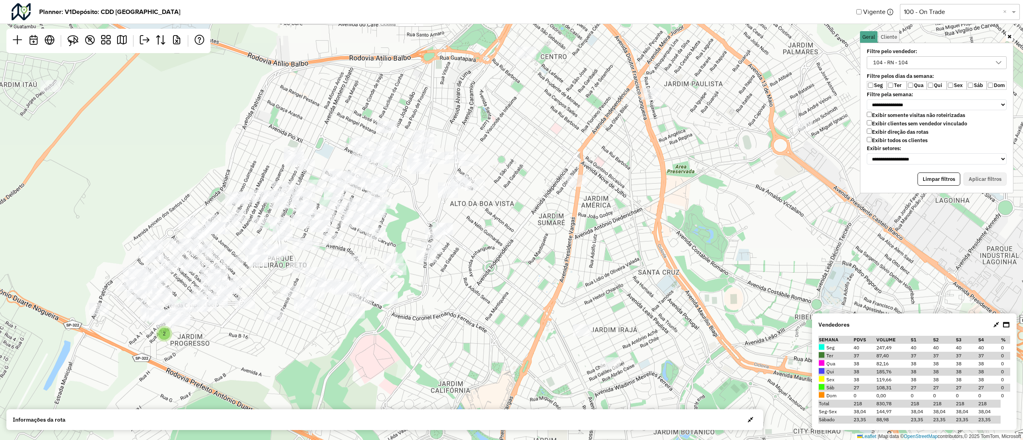
click at [928, 61] on div "104 - RN - 104" at bounding box center [931, 63] width 121 height 12
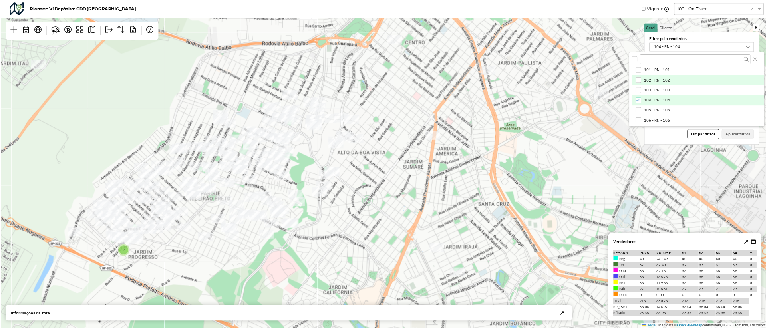
scroll to position [205, 0]
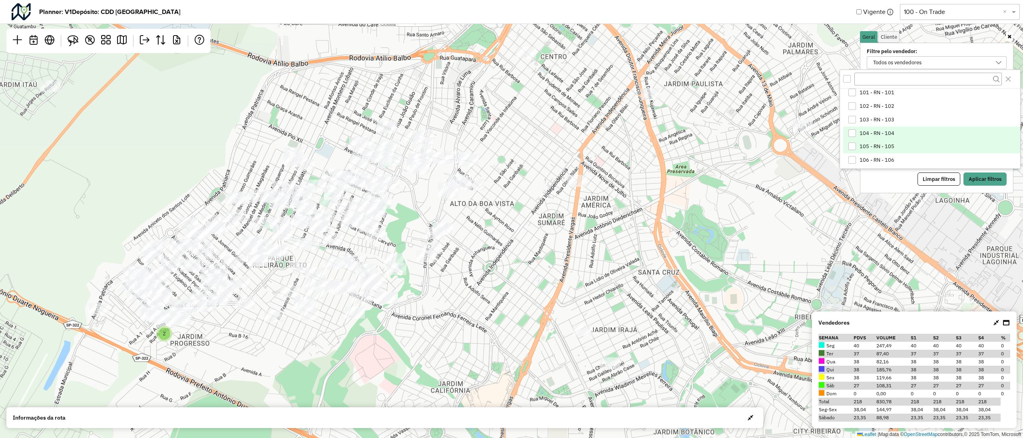
click at [856, 145] on div "105 - RN - 105" at bounding box center [853, 147] width 8 height 8
click at [984, 179] on button "Aplicar filtros" at bounding box center [985, 180] width 43 height 14
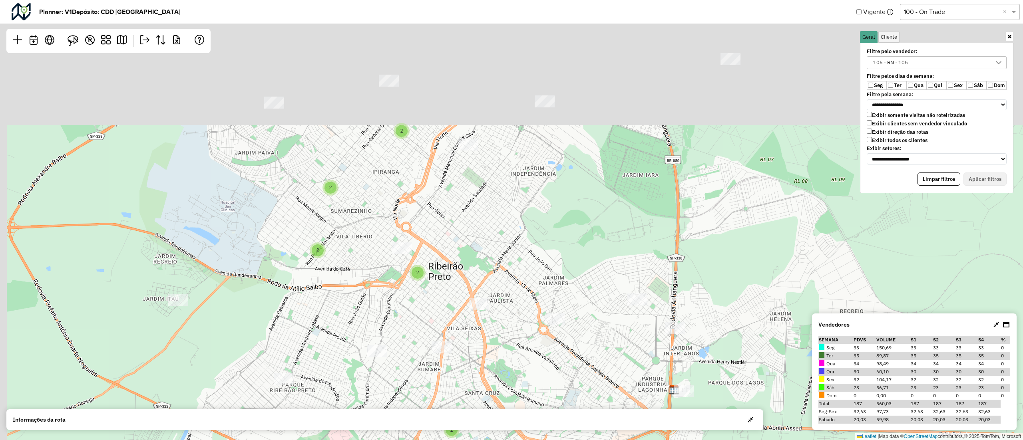
drag, startPoint x: 649, startPoint y: 236, endPoint x: 478, endPoint y: 375, distance: 220.5
click at [478, 375] on div "2 3 2 2 2 2 2 2 4 Leaflet | Map data © OpenStreetMap contributors,© 2025 TomTom…" at bounding box center [511, 220] width 1023 height 440
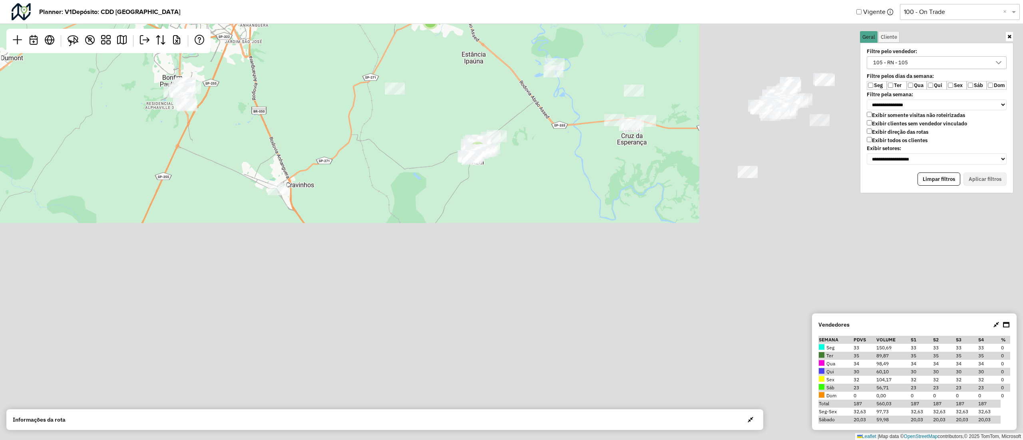
drag, startPoint x: 566, startPoint y: 278, endPoint x: 213, endPoint y: -36, distance: 472.5
click at [213, 0] on html "**********" at bounding box center [511, 220] width 1023 height 440
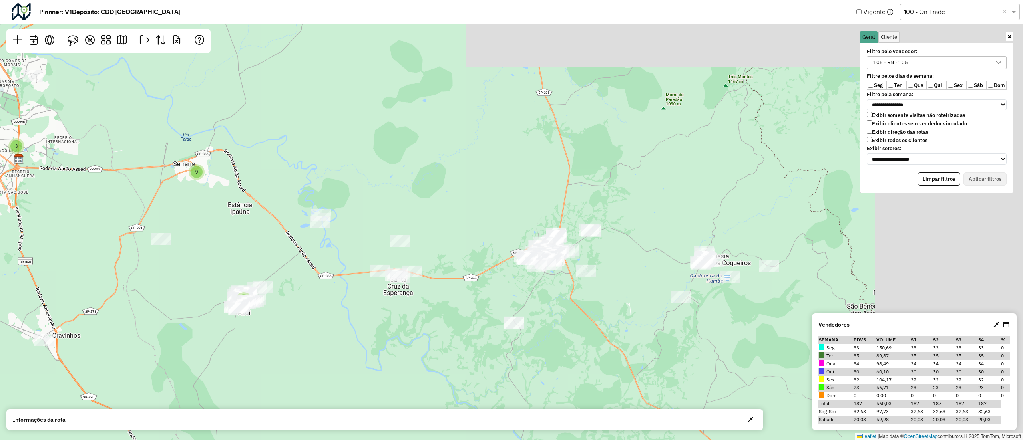
drag, startPoint x: 520, startPoint y: 34, endPoint x: 299, endPoint y: 204, distance: 278.5
click at [299, 204] on div "2 2 2 2 4 3 3 3 4 2 8 4 2 9 Leaflet | Map data © OpenStreetMap contributors,© 2…" at bounding box center [511, 220] width 1023 height 440
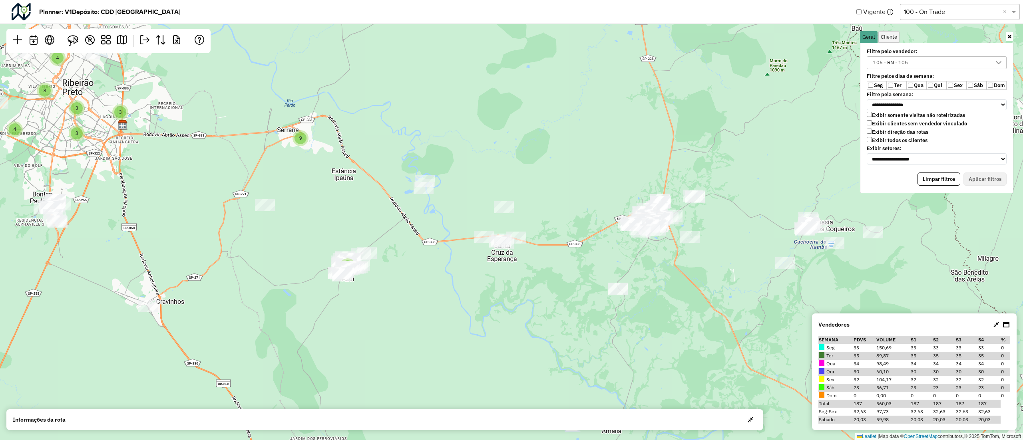
drag, startPoint x: 444, startPoint y: 181, endPoint x: 549, endPoint y: 142, distance: 111.7
click at [549, 142] on div "2 2 2 2 4 3 3 3 4 2 8 4 2 9 Leaflet | Map data © OpenStreetMap contributors,© 2…" at bounding box center [511, 220] width 1023 height 440
click at [253, 270] on div "2 2 2 2 4 3 3 3 4 2 8 4 2 9 Leaflet | Map data © OpenStreetMap contributors,© 2…" at bounding box center [511, 220] width 1023 height 440
click at [1008, 36] on icon at bounding box center [1010, 36] width 4 height 5
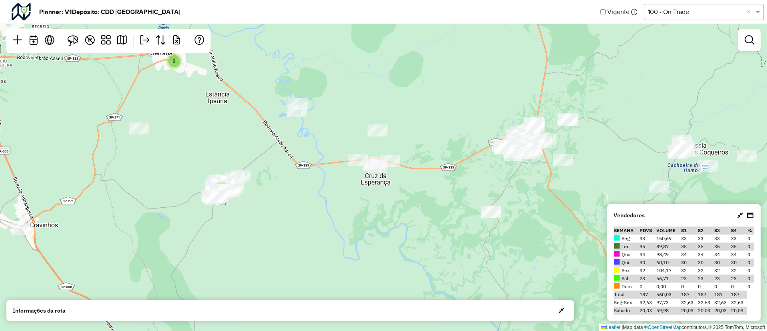
drag, startPoint x: 532, startPoint y: 110, endPoint x: 533, endPoint y: 88, distance: 22.4
click at [533, 88] on div "2 2 2 2 4 3 3 3 4 2 8 4 2 9 Leaflet | Map data © OpenStreetMap contributors,© 2…" at bounding box center [383, 165] width 767 height 331
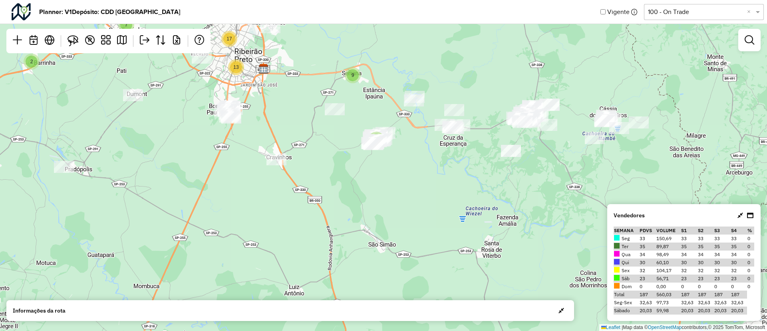
click at [500, 129] on div "2 2 3 7 13 17 2 9 Leaflet | Map data © OpenStreetMap contributors,© 2025 TomTom…" at bounding box center [383, 165] width 767 height 331
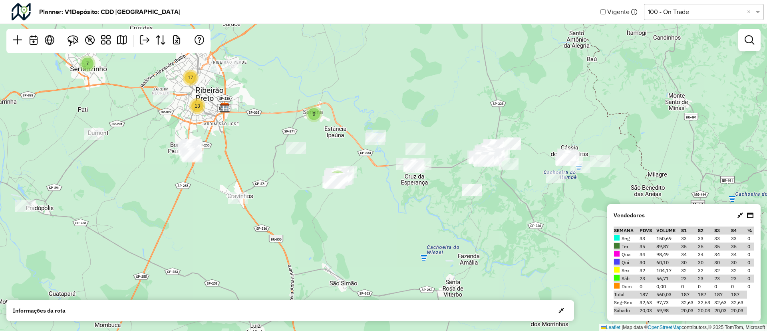
drag, startPoint x: 475, startPoint y: 171, endPoint x: 437, endPoint y: 210, distance: 54.8
click at [437, 210] on div "2 2 3 7 13 17 2 9 Leaflet | Map data © OpenStreetMap contributors,© 2025 TomTom…" at bounding box center [383, 165] width 767 height 331
click at [757, 40] on link at bounding box center [750, 40] width 16 height 16
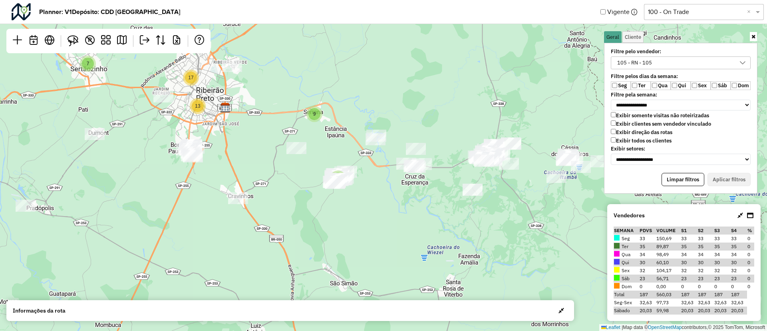
click at [746, 64] on icon at bounding box center [743, 63] width 6 height 6
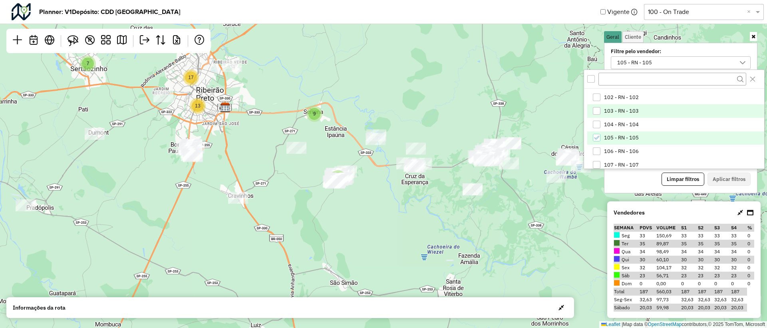
scroll to position [215, 0]
click at [594, 141] on li "105 - RN - 105" at bounding box center [676, 137] width 177 height 14
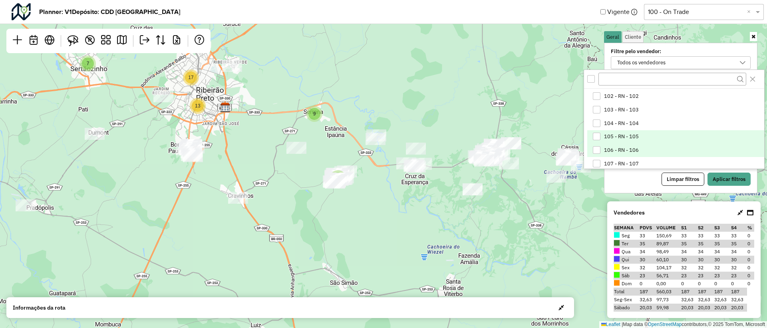
click at [597, 147] on div "106 - RN - 106" at bounding box center [597, 150] width 8 height 8
click at [728, 179] on button "Aplicar filtros" at bounding box center [729, 180] width 43 height 14
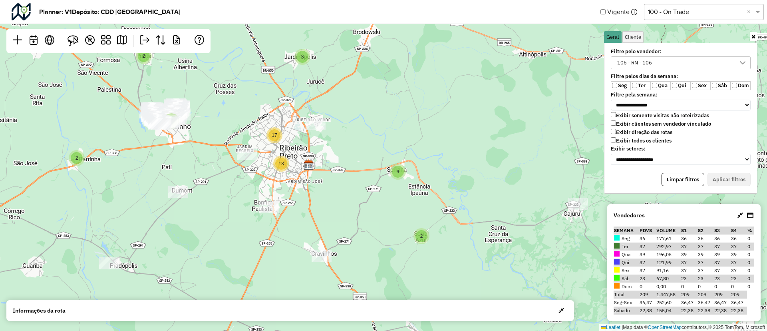
drag, startPoint x: 199, startPoint y: 172, endPoint x: 330, endPoint y: 262, distance: 158.6
click at [330, 262] on div "2 2 9 17 3 7 2 13 Leaflet | Map data © OpenStreetMap contributors,© 2025 TomTom…" at bounding box center [383, 165] width 767 height 331
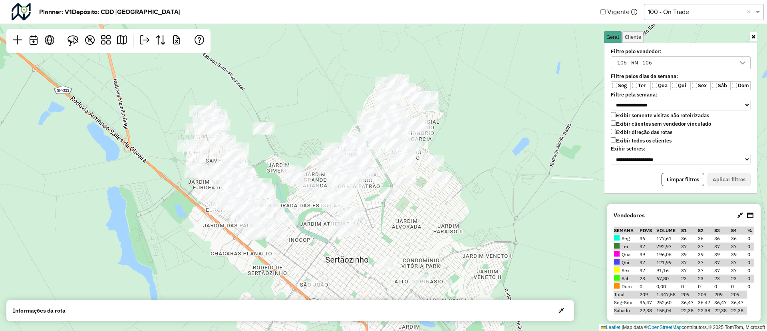
drag, startPoint x: 221, startPoint y: 163, endPoint x: 359, endPoint y: 273, distance: 176.0
click at [359, 273] on div "2 3 2 2 2 2 Leaflet | Map data © OpenStreetMap contributors,© 2025 TomTom, Micr…" at bounding box center [383, 165] width 767 height 331
click at [754, 32] on link at bounding box center [753, 36] width 7 height 9
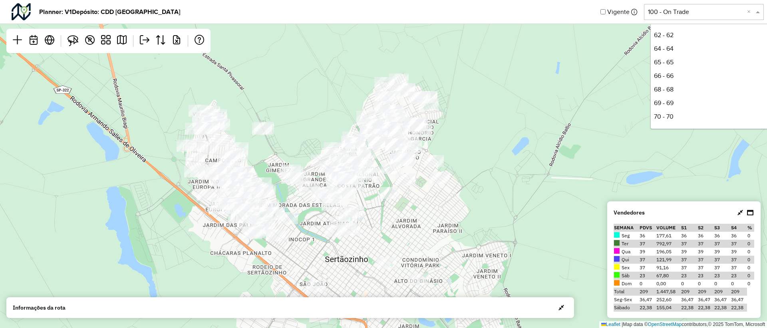
click at [758, 14] on span at bounding box center [759, 12] width 10 height 10
click at [502, 183] on div "2 3 2 2 2 2 Leaflet | Map data © OpenStreetMap contributors,© 2025 TomTom, Micr…" at bounding box center [383, 164] width 767 height 328
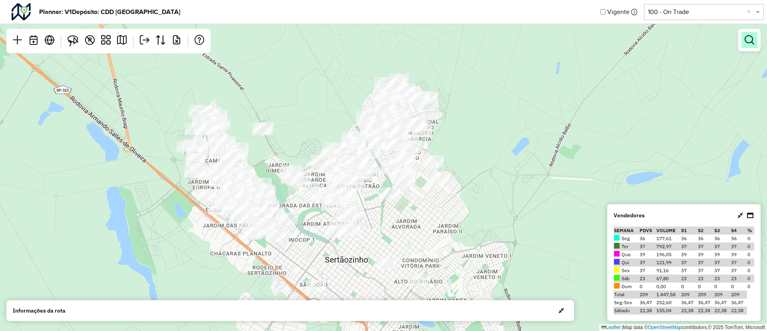
click at [750, 42] on em at bounding box center [750, 40] width 10 height 10
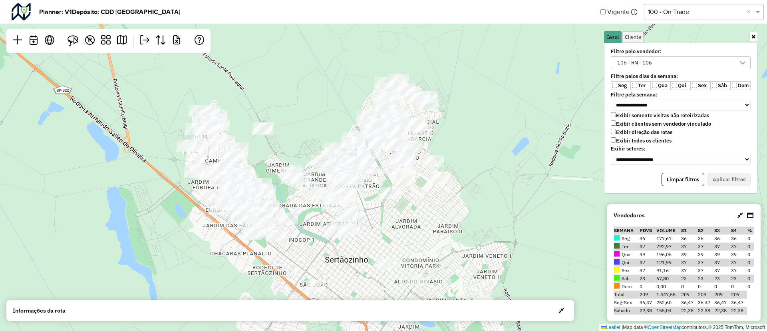
click at [676, 60] on div "106 - RN - 106" at bounding box center [675, 63] width 121 height 12
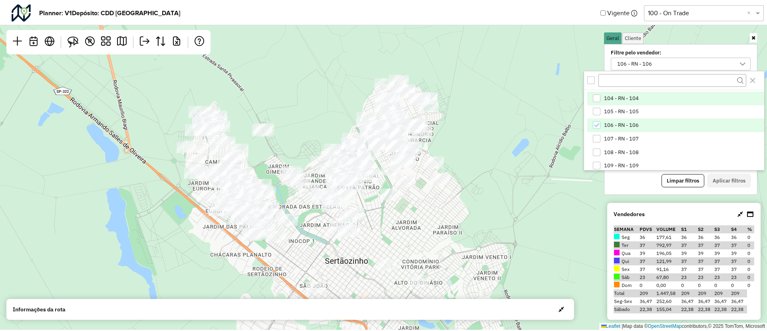
scroll to position [243, 0]
click at [601, 122] on div "106 - RN - 106" at bounding box center [597, 122] width 8 height 8
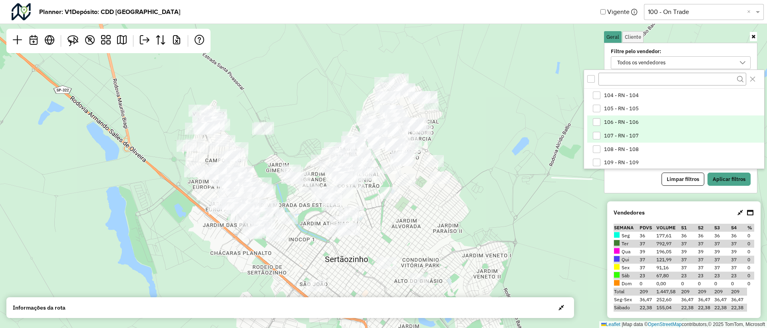
click at [600, 134] on div "107 - RN - 107" at bounding box center [597, 136] width 8 height 8
click at [723, 175] on button "Aplicar filtros" at bounding box center [729, 180] width 43 height 14
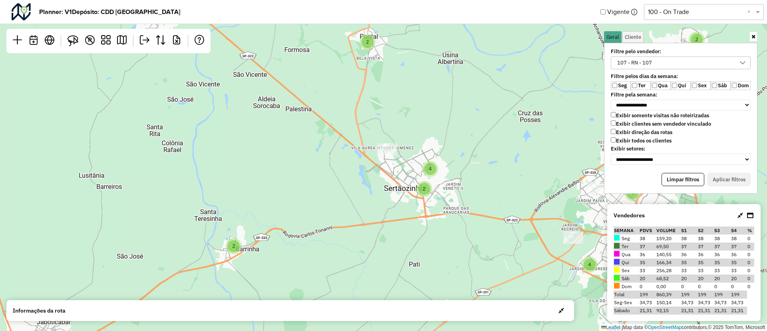
drag, startPoint x: 454, startPoint y: 159, endPoint x: 146, endPoint y: 102, distance: 313.7
click at [146, 102] on div "2 2 2 2 4 3 3 3 4 2 8 4 2 9 Leaflet | Map data © OpenStreetMap contributors,© 2…" at bounding box center [383, 165] width 767 height 331
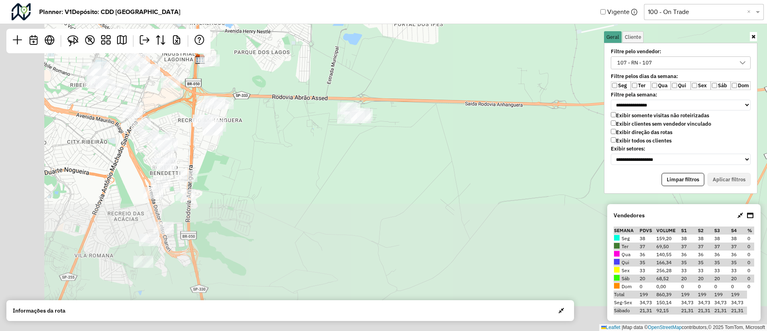
drag, startPoint x: 415, startPoint y: 210, endPoint x: 469, endPoint y: 68, distance: 152.5
click at [469, 68] on div "2 3 2 2 2 2 2 2 4 Leaflet | Map data © OpenStreetMap contributors,© 2025 TomTom…" at bounding box center [383, 165] width 767 height 331
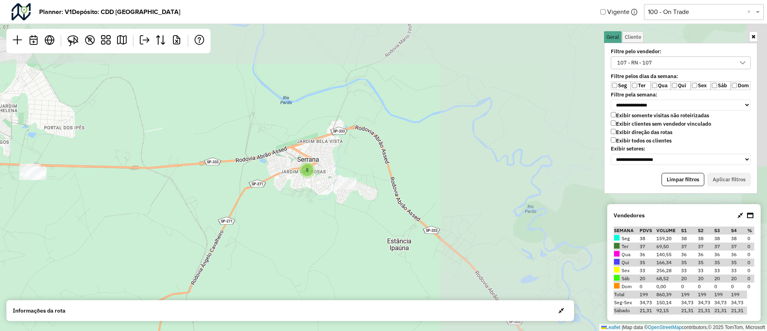
drag, startPoint x: 469, startPoint y: 68, endPoint x: 214, endPoint y: 138, distance: 264.1
click at [214, 138] on div "2 2 2 2 2 3 3 4 3 2 8 Leaflet | Map data © OpenStreetMap contributors,© 2025 To…" at bounding box center [383, 165] width 767 height 331
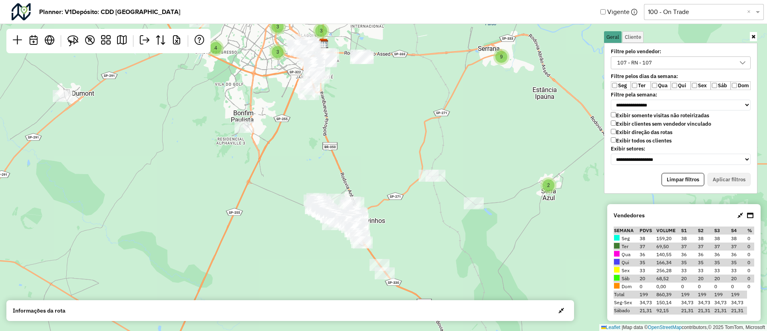
drag, startPoint x: 312, startPoint y: 190, endPoint x: 491, endPoint y: 99, distance: 200.9
click at [491, 99] on div "2 2 2 2 4 3 3 3 4 2 8 4 2 9 Leaflet | Map data © OpenStreetMap contributors,© 2…" at bounding box center [383, 165] width 767 height 331
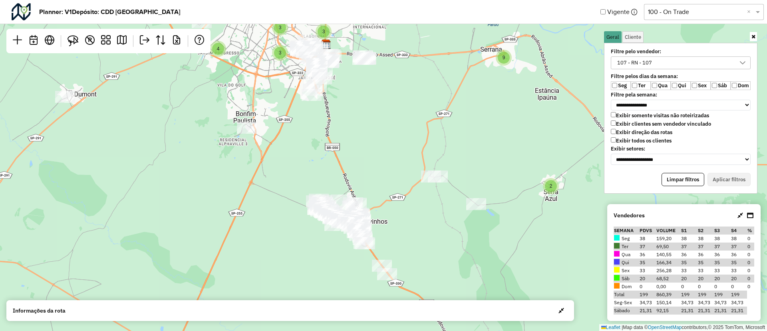
click at [379, 112] on div "2 2 2 2 4 3 3 3 4 2 8 4 2 9 Leaflet | Map data © OpenStreetMap contributors,© 2…" at bounding box center [383, 165] width 767 height 331
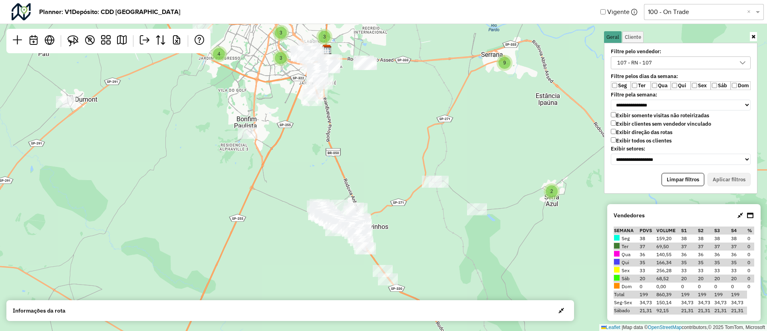
drag, startPoint x: 382, startPoint y: 194, endPoint x: 386, endPoint y: 199, distance: 6.1
click at [386, 199] on div "2 2 2 2 4 3 3 3 4 2 8 4 2 9 Leaflet | Map data © OpenStreetMap contributors,© 2…" at bounding box center [383, 165] width 767 height 331
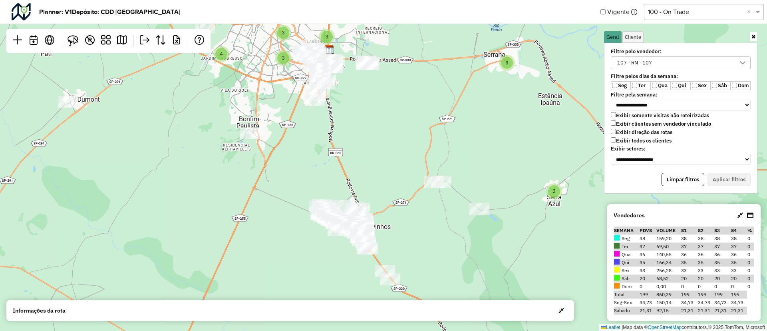
click at [755, 38] on icon at bounding box center [754, 36] width 4 height 5
